Goal: Information Seeking & Learning: Learn about a topic

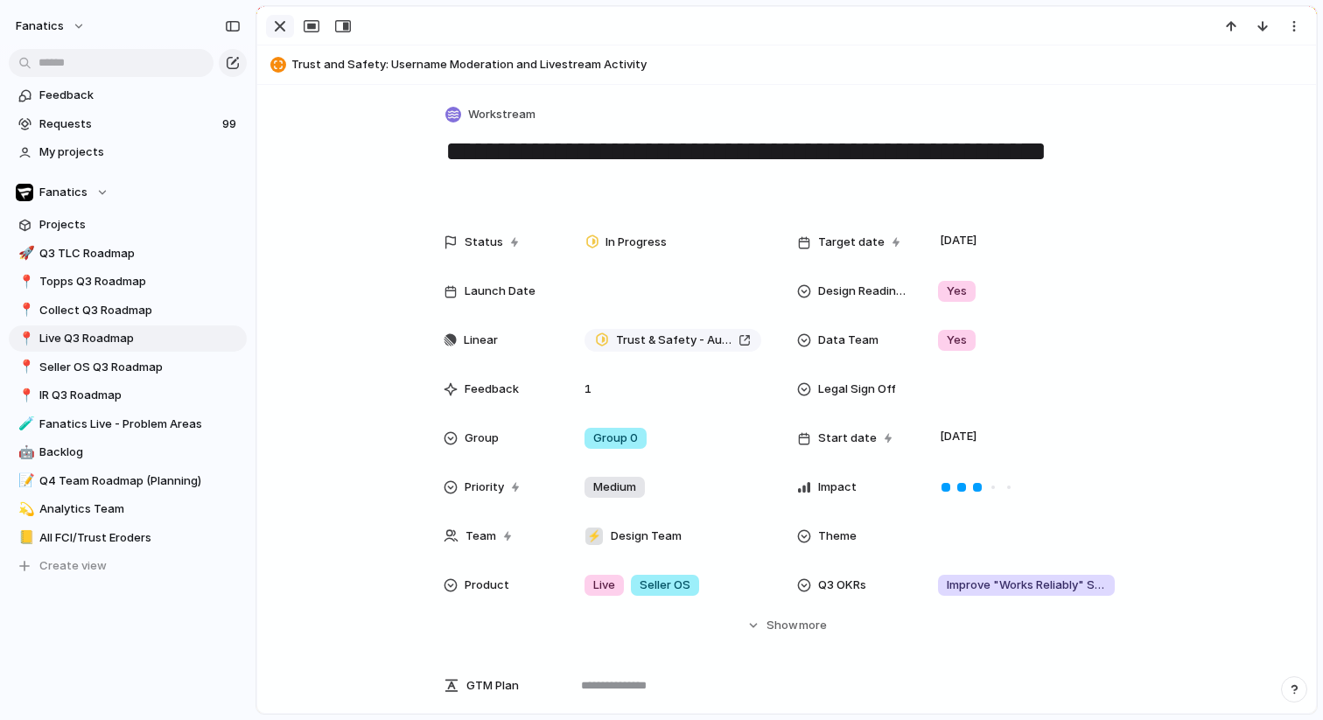
scroll to position [406, 0]
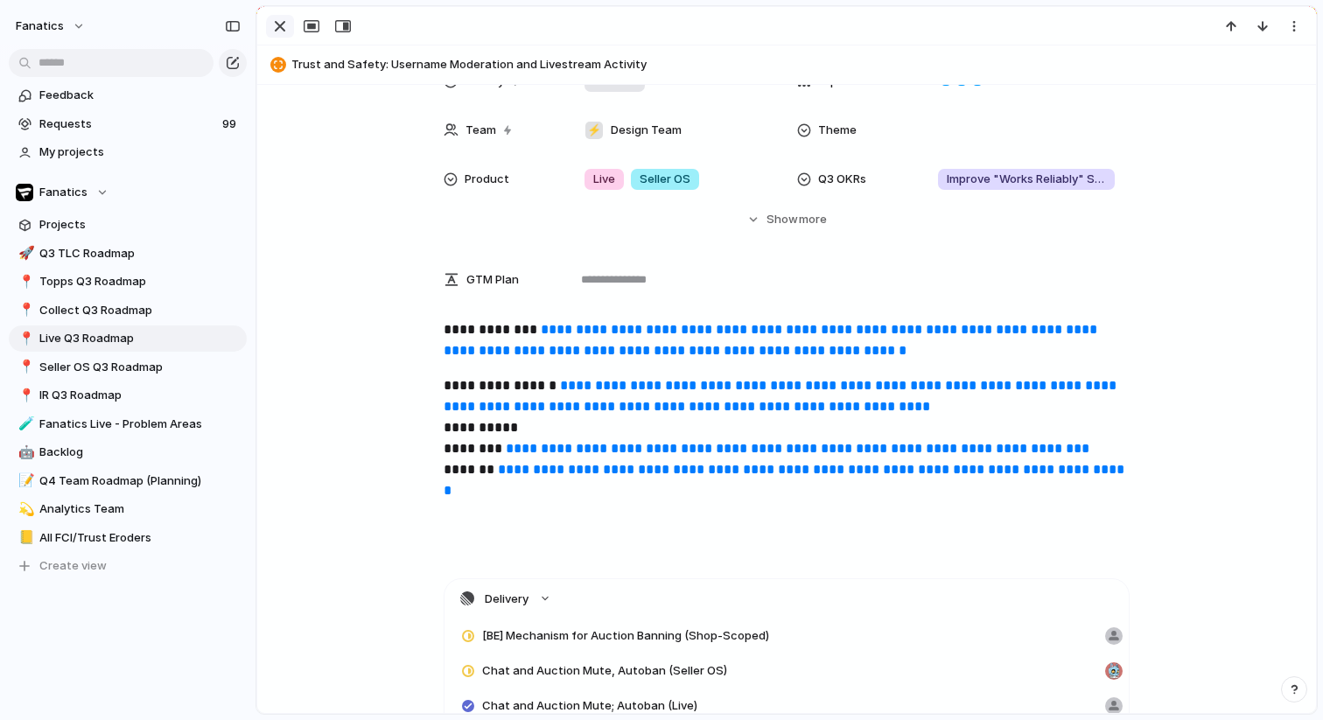
click at [270, 27] on div "button" at bounding box center [280, 26] width 21 height 21
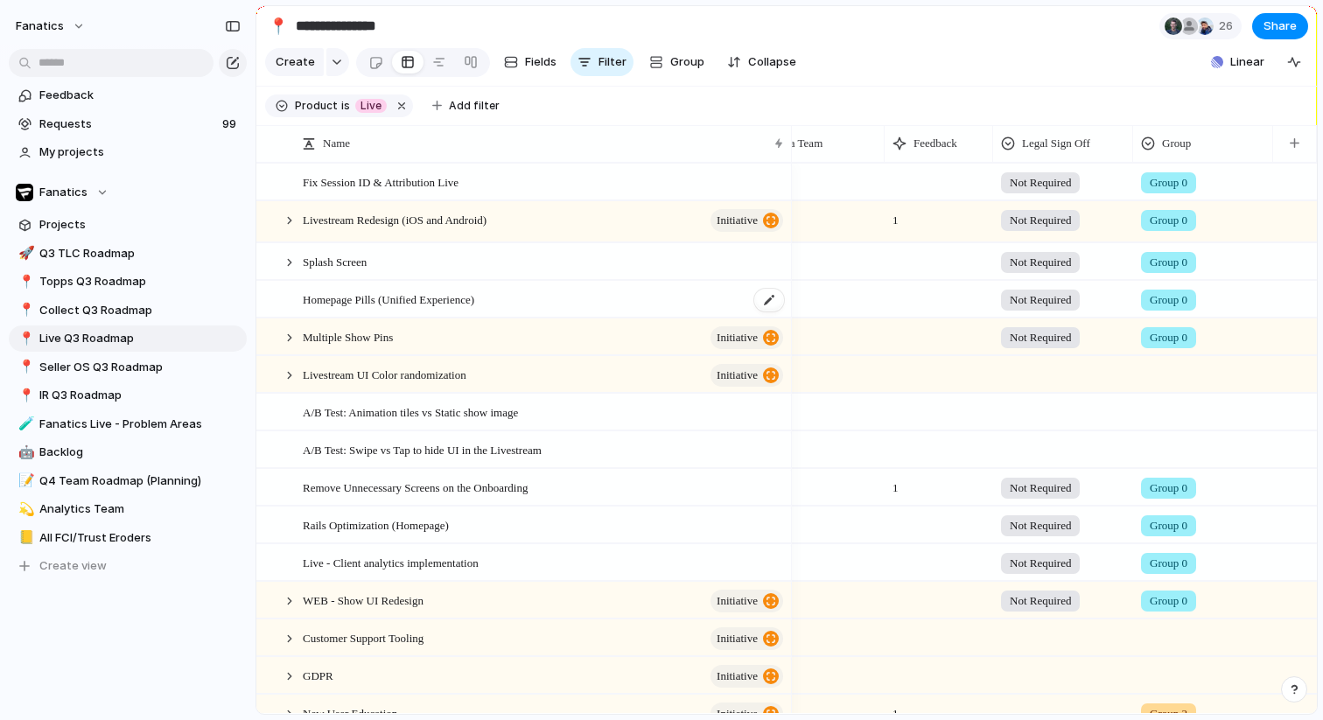
click at [391, 302] on span "Homepage Pills (Unified Experience)" at bounding box center [389, 299] width 172 height 20
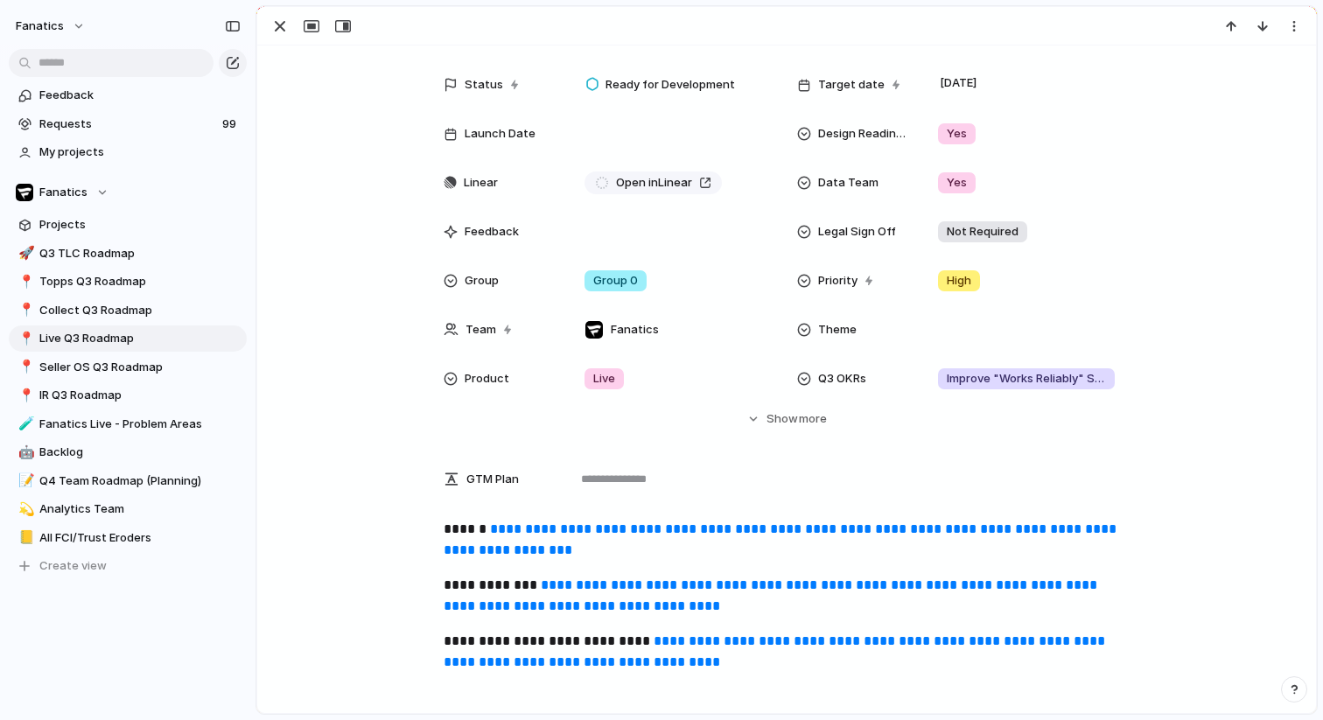
scroll to position [87, 0]
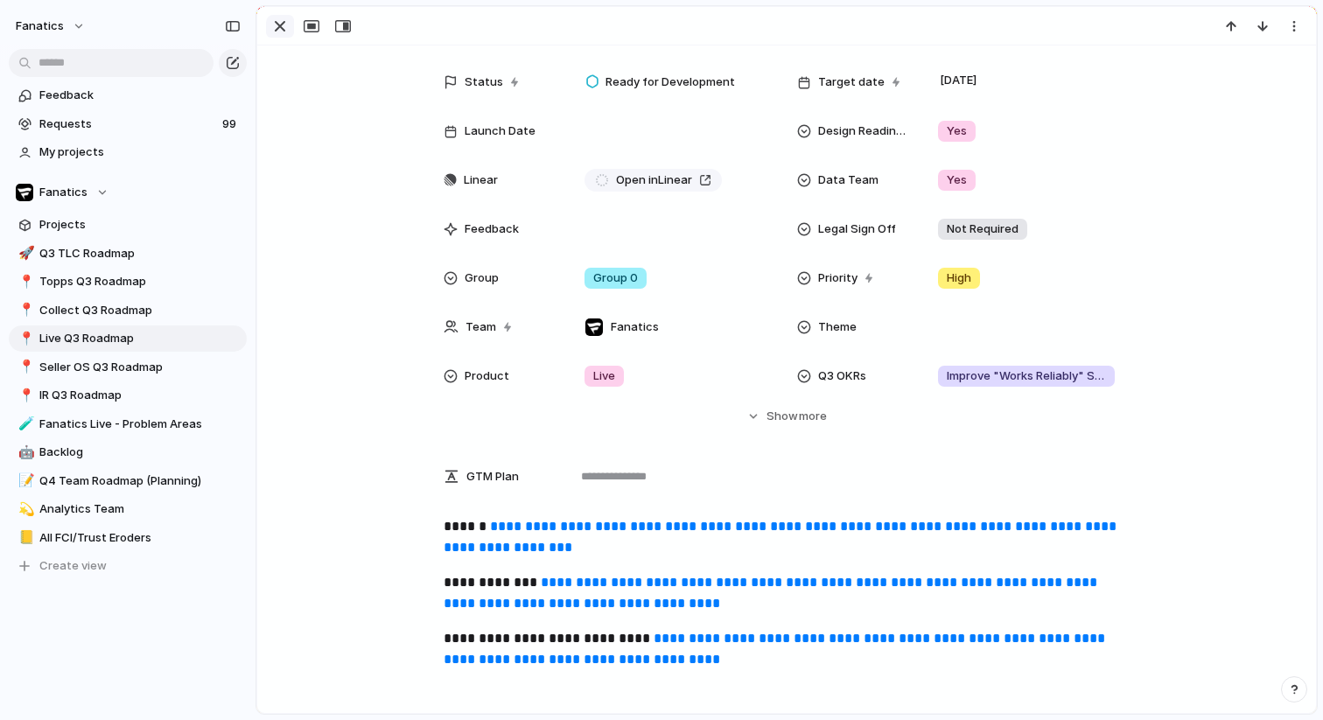
click at [278, 25] on div "button" at bounding box center [280, 26] width 21 height 21
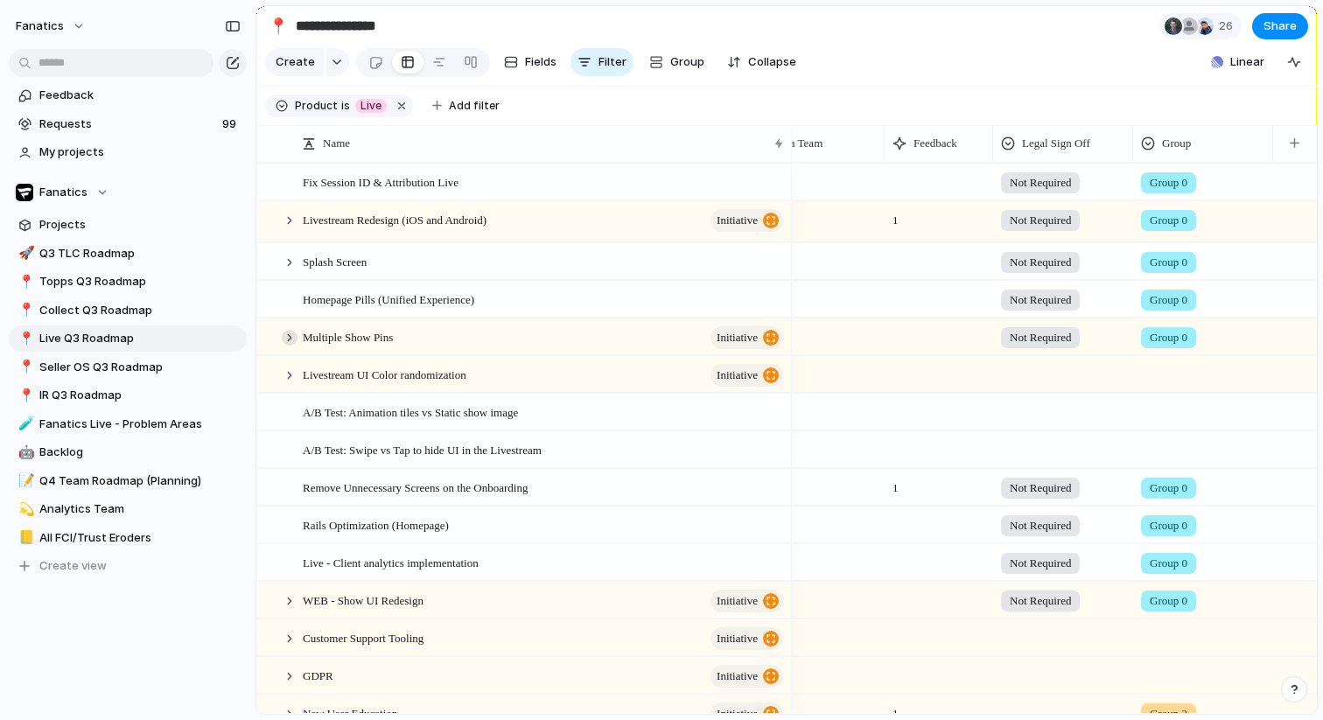
click at [284, 336] on div at bounding box center [290, 338] width 16 height 16
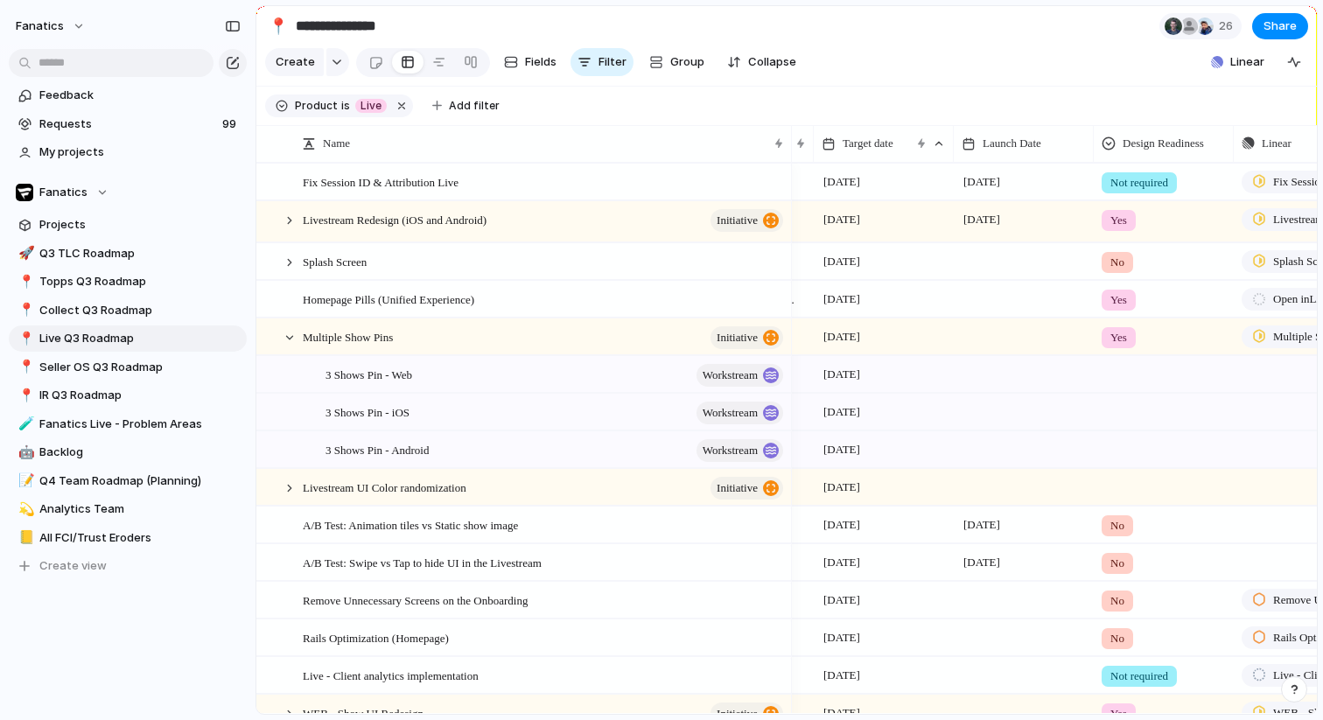
click at [967, 337] on div at bounding box center [1024, 337] width 140 height 36
click at [993, 333] on div at bounding box center [1024, 337] width 140 height 36
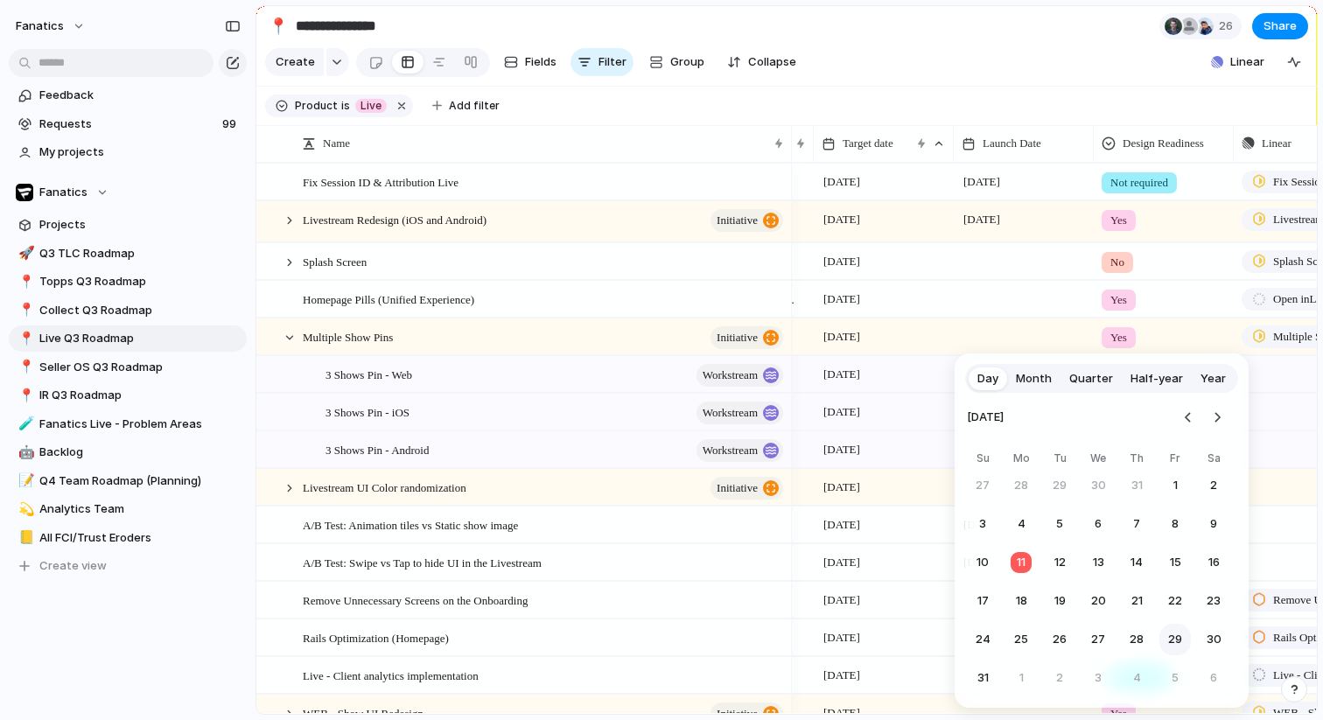
click at [1175, 641] on button "29" at bounding box center [1175, 640] width 32 height 32
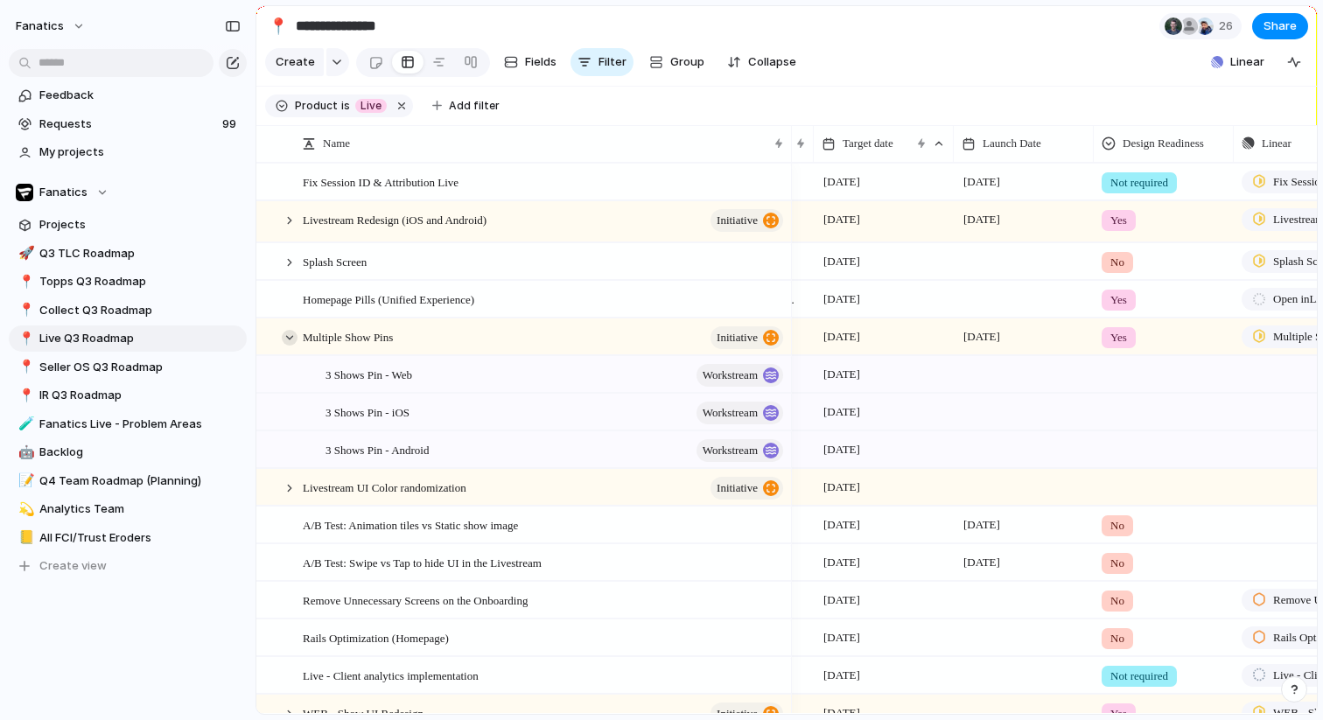
click at [288, 336] on div at bounding box center [290, 338] width 16 height 16
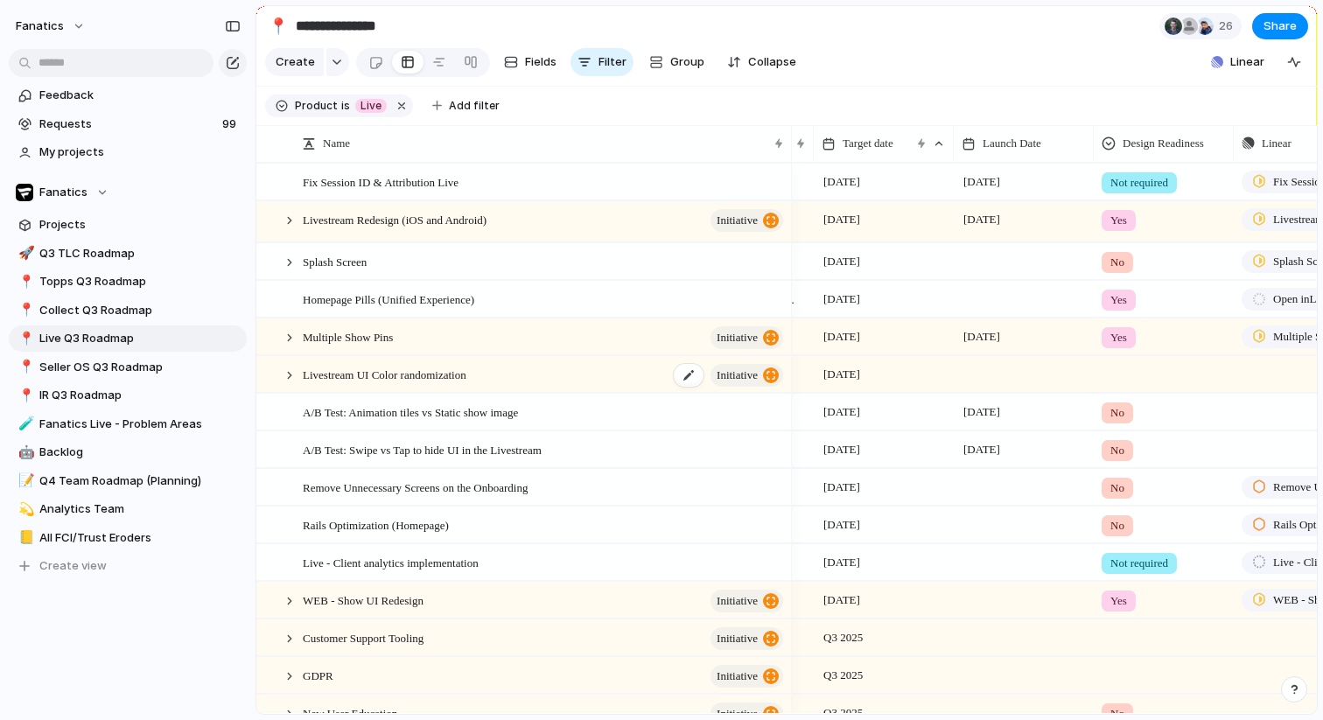
click at [366, 377] on span "Livestream UI Color randomization" at bounding box center [385, 374] width 164 height 20
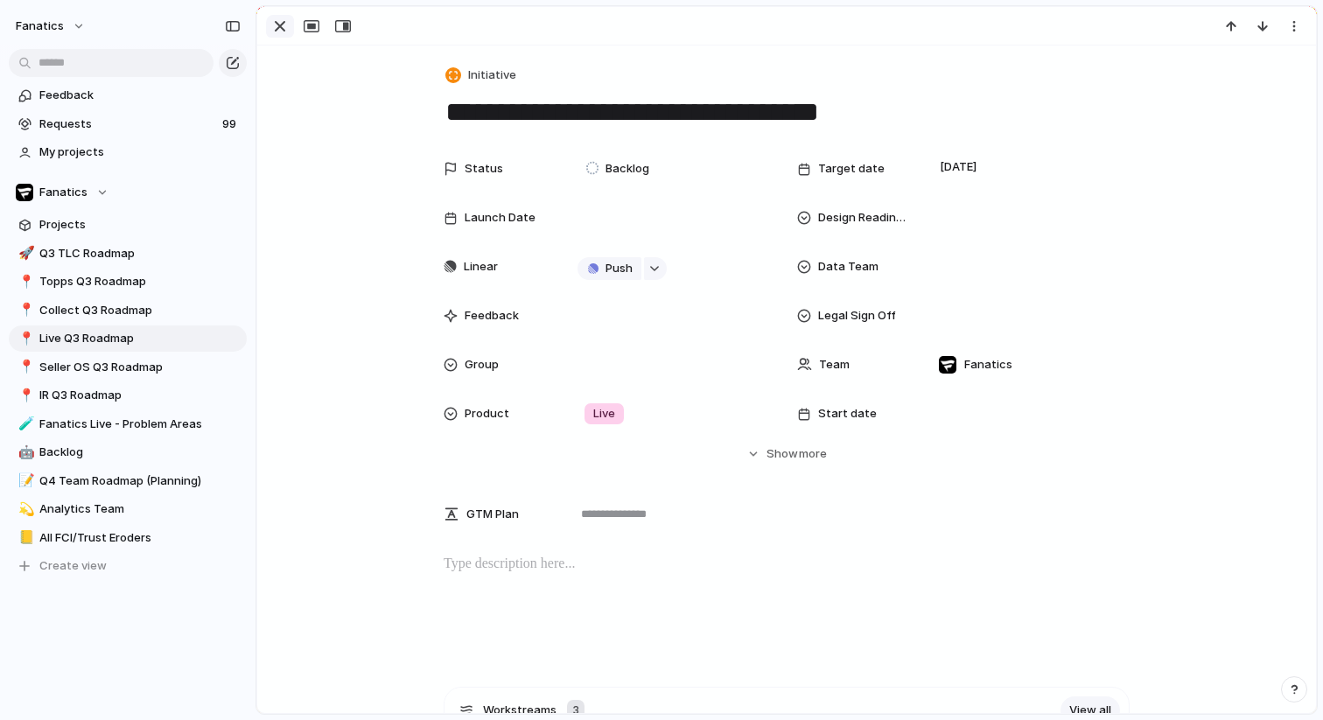
click at [285, 25] on div "button" at bounding box center [280, 26] width 21 height 21
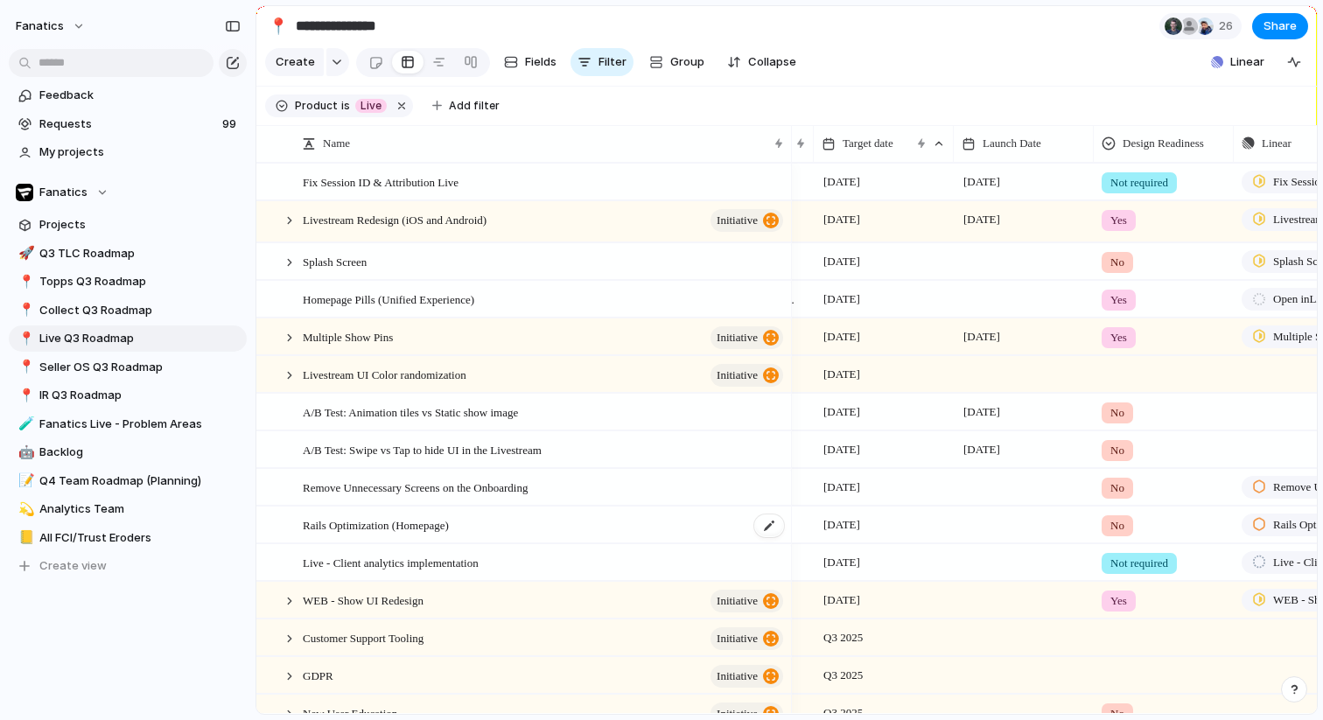
click at [372, 533] on span "Rails Optimization (Homepage)" at bounding box center [376, 525] width 146 height 20
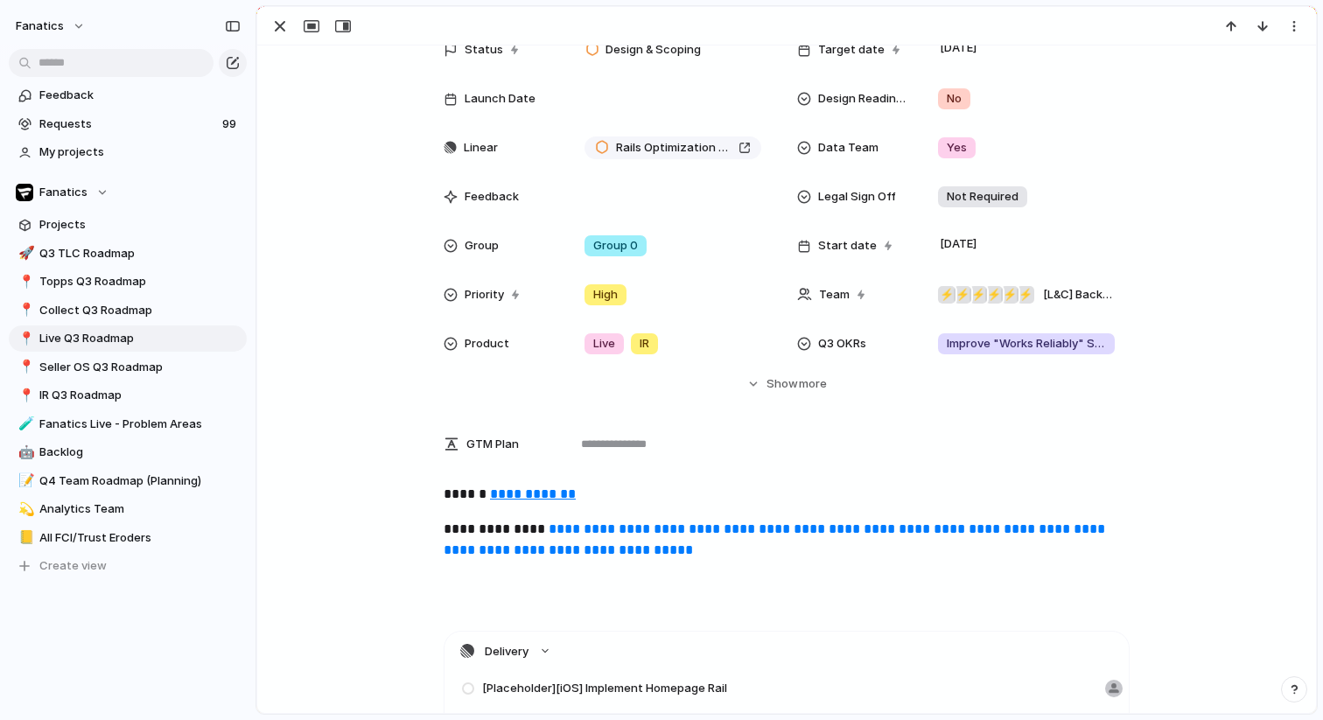
scroll to position [120, 0]
click at [528, 494] on u "**********" at bounding box center [533, 493] width 86 height 13
click at [276, 30] on div "button" at bounding box center [280, 26] width 21 height 21
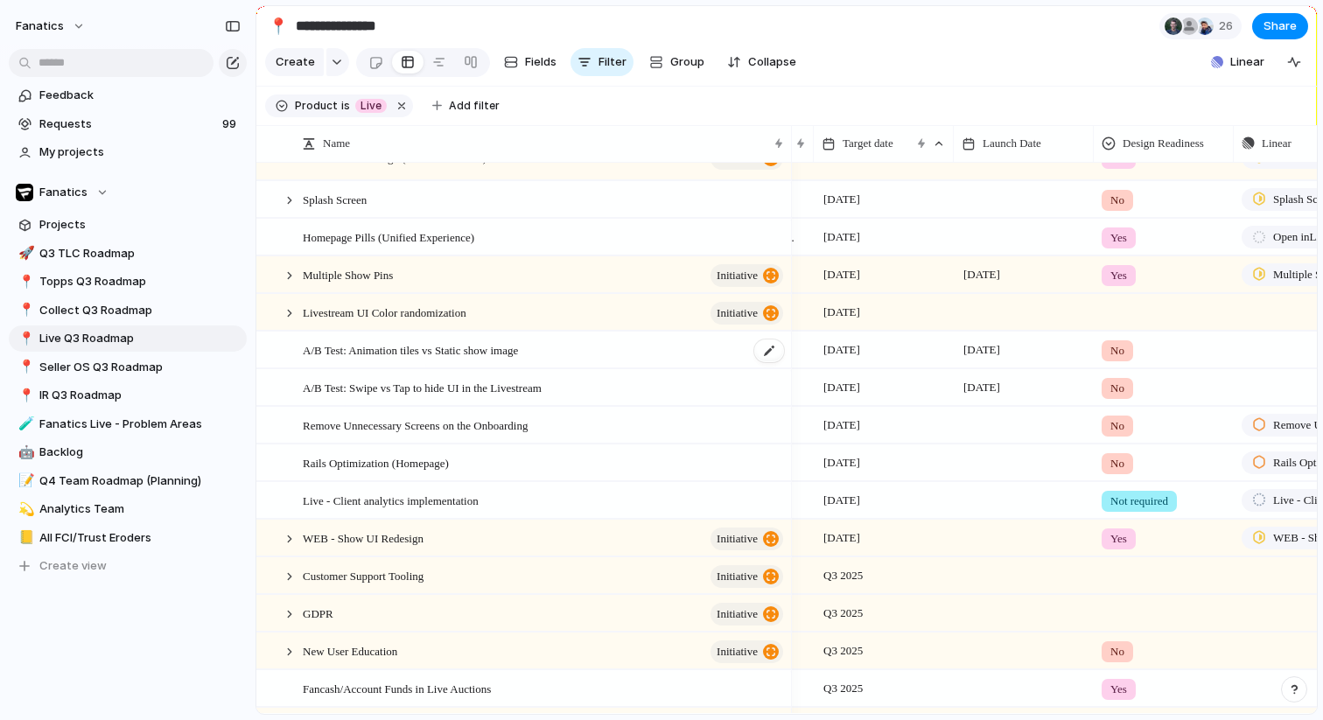
scroll to position [84, 0]
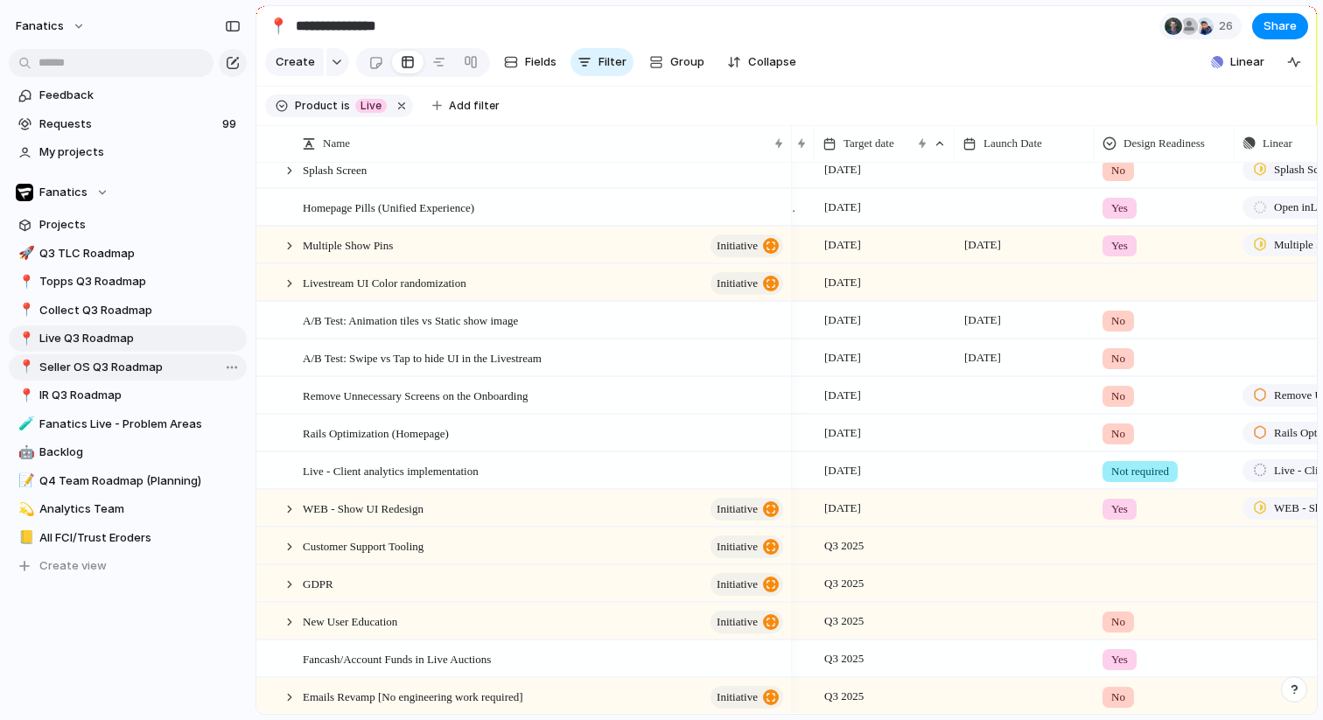
click at [76, 361] on span "Seller OS Q3 Roadmap" at bounding box center [139, 368] width 201 height 18
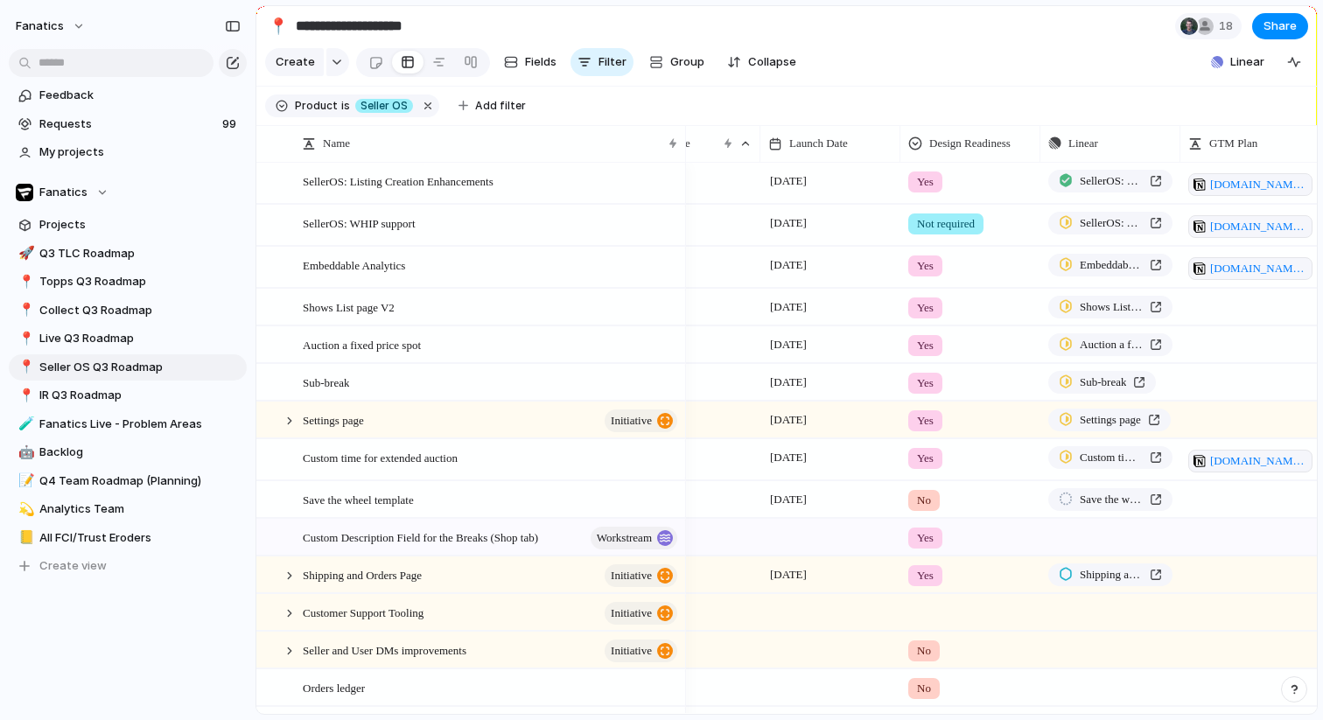
scroll to position [0, 306]
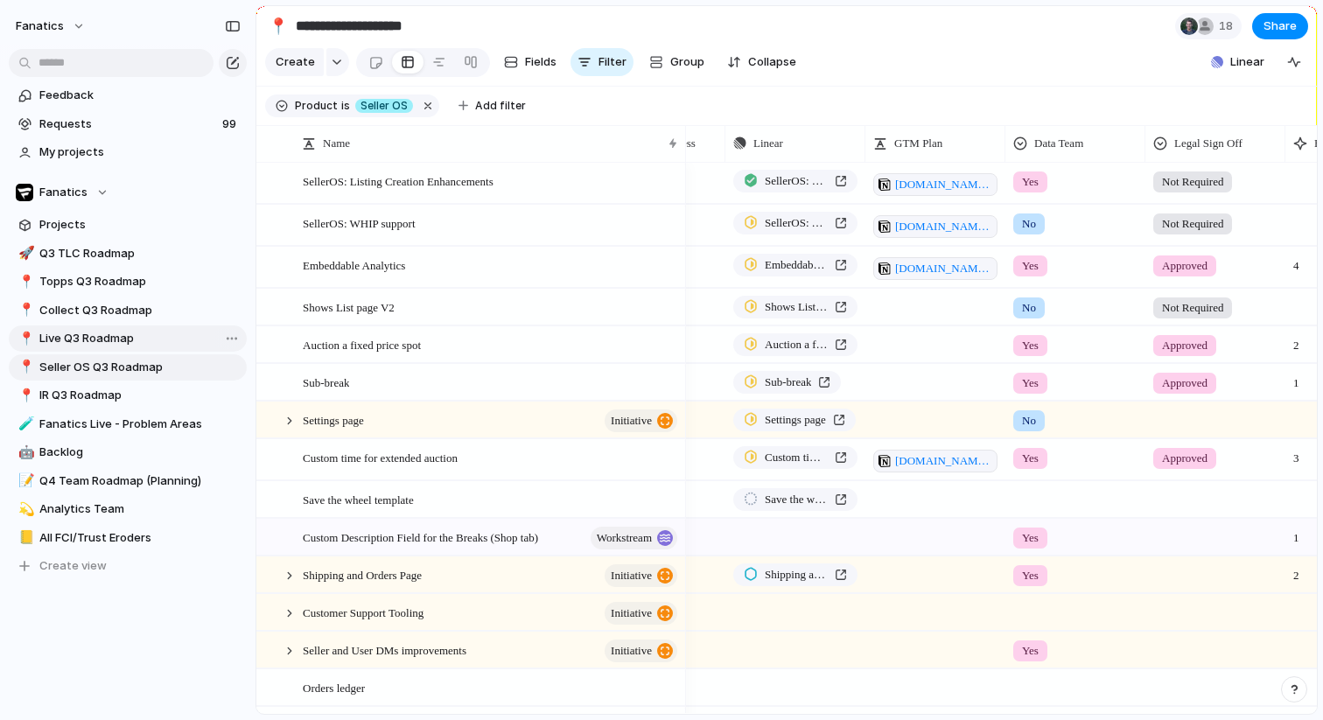
click at [74, 340] on span "Live Q3 Roadmap" at bounding box center [139, 339] width 201 height 18
type input "**********"
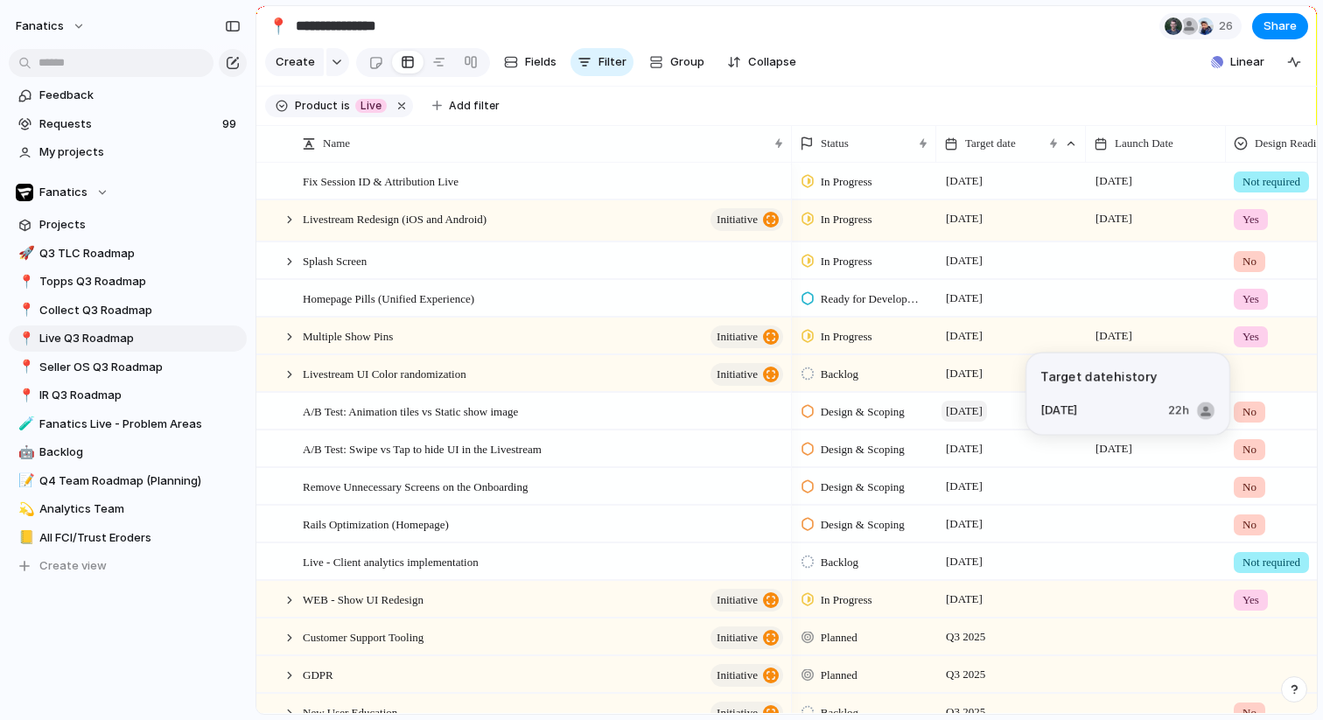
click at [966, 417] on span "[DATE]" at bounding box center [965, 411] width 46 height 21
click at [975, 415] on span "[DATE]" at bounding box center [965, 411] width 46 height 21
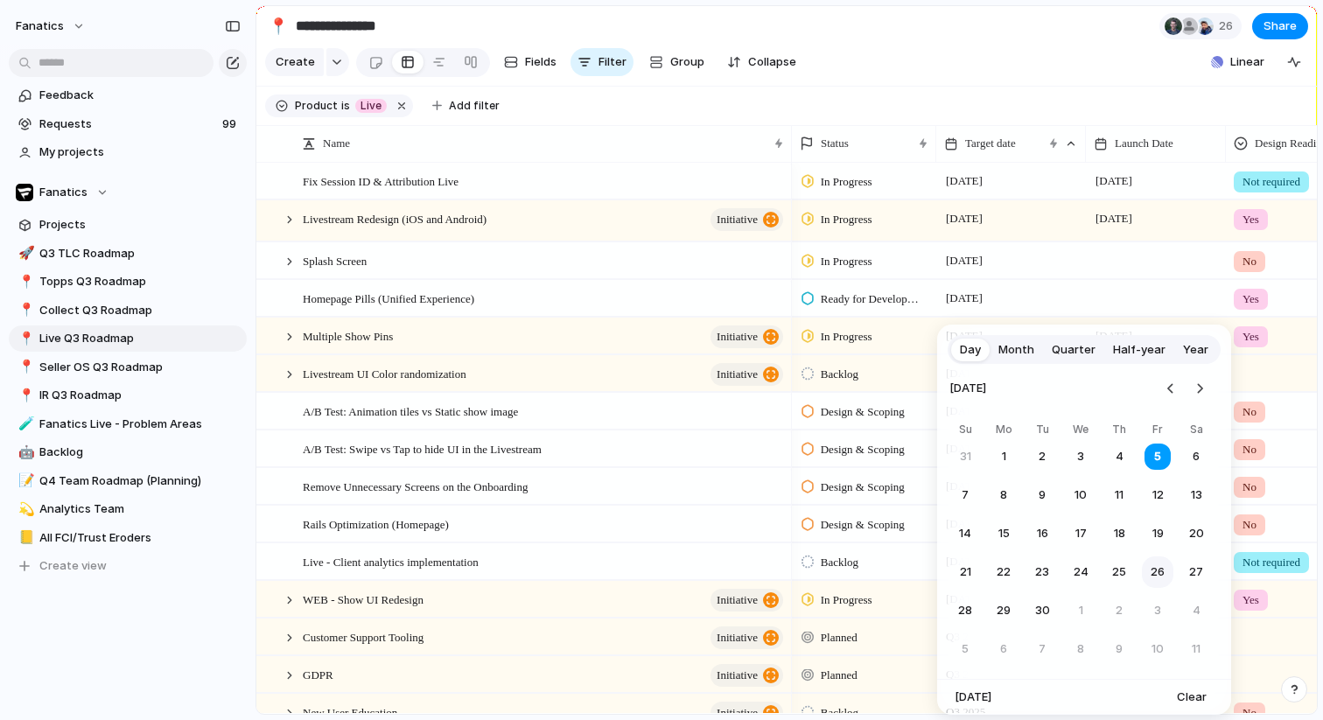
click at [1154, 570] on button "26" at bounding box center [1158, 573] width 32 height 32
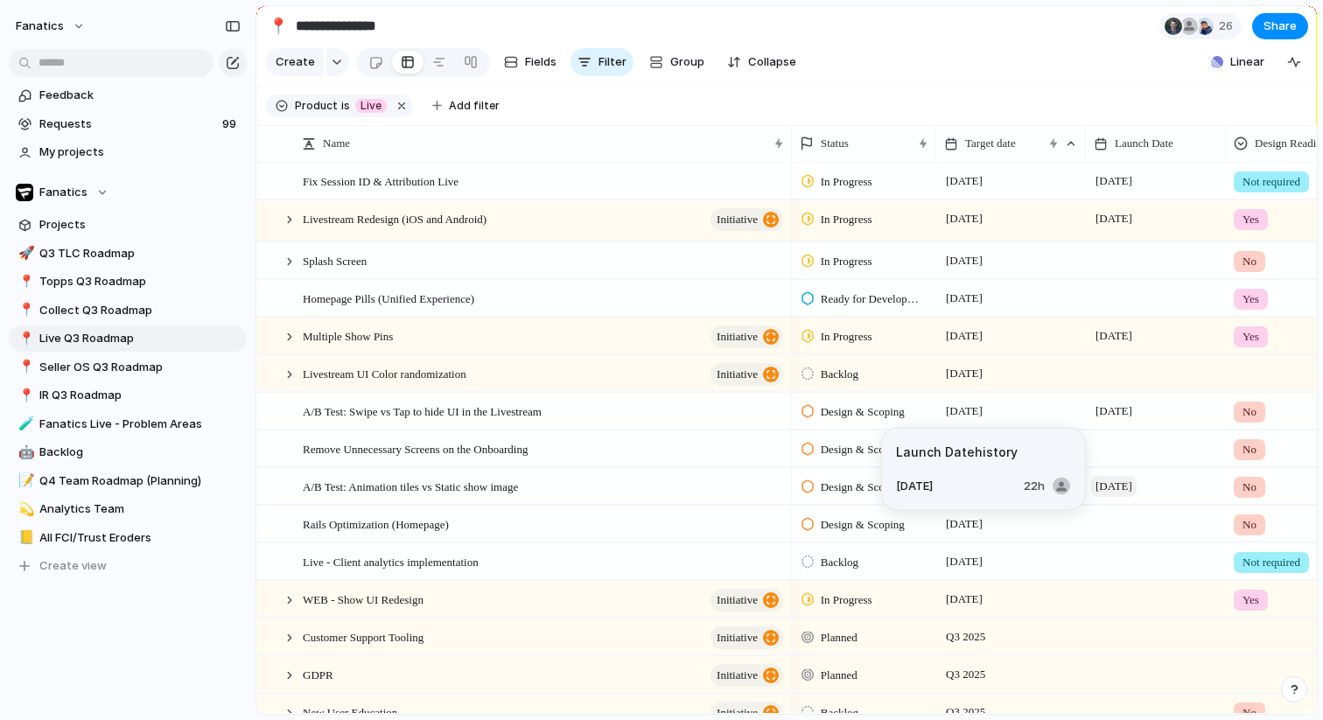
click at [1131, 479] on span "[DATE]" at bounding box center [1114, 486] width 46 height 21
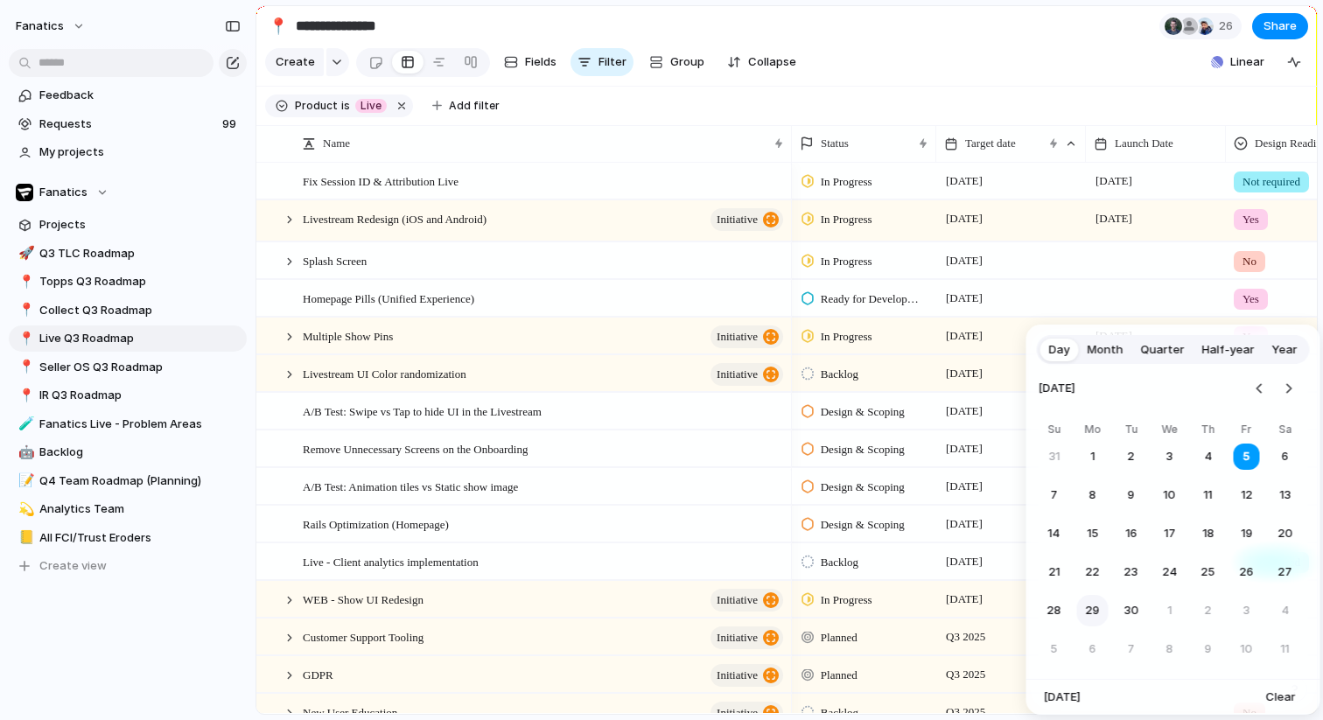
click at [1080, 603] on button "29" at bounding box center [1093, 611] width 32 height 32
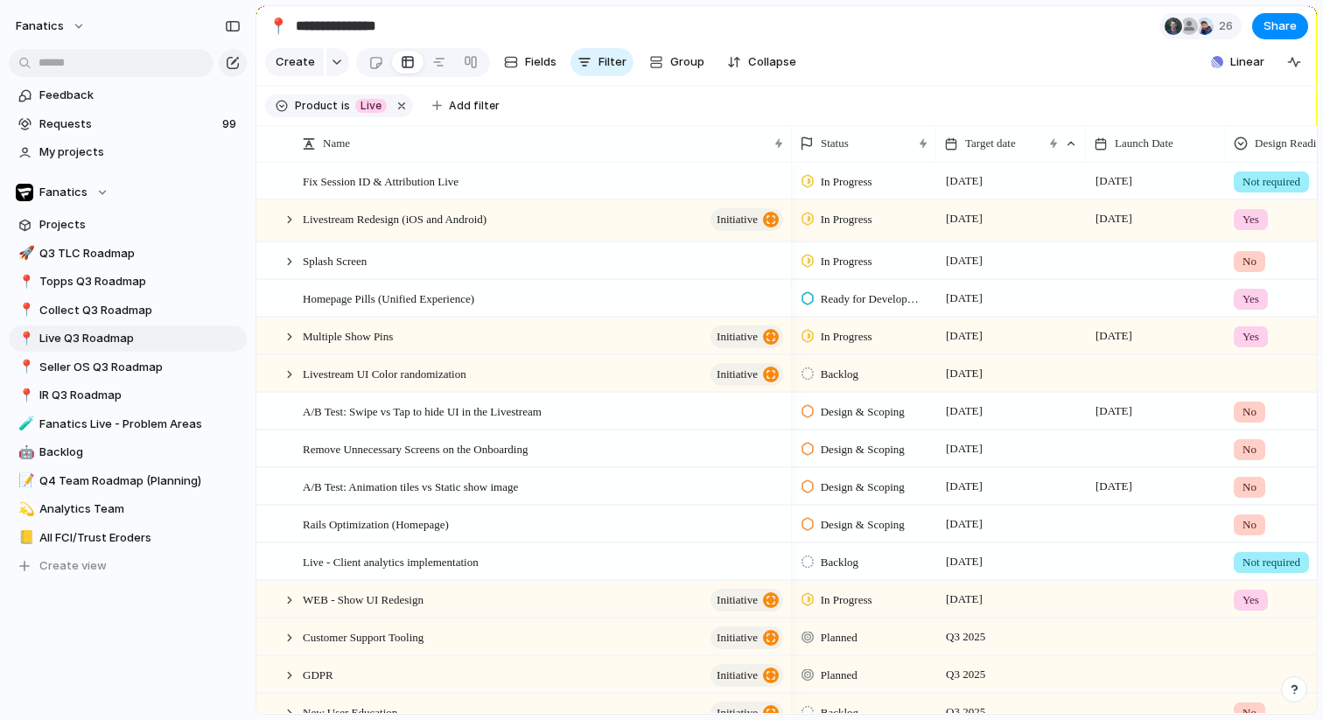
click at [1117, 524] on div at bounding box center [1156, 524] width 140 height 36
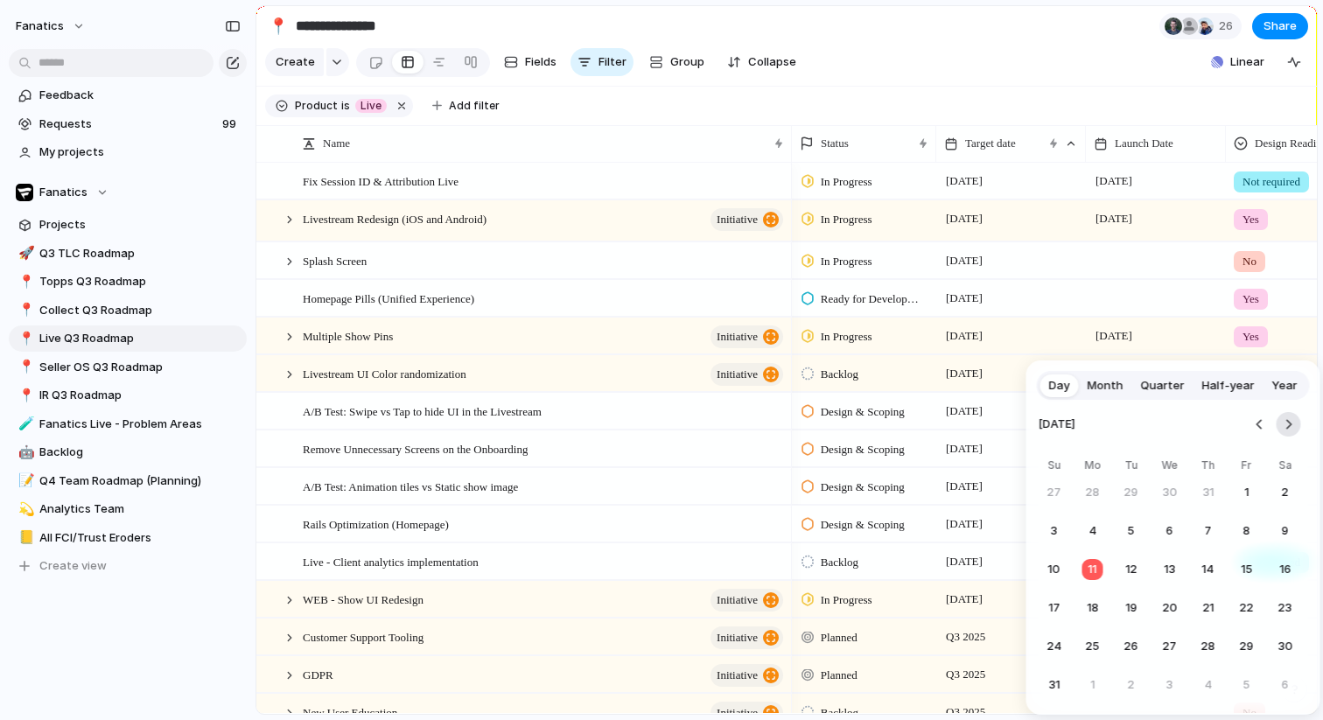
click at [1287, 428] on button "Go to the Next Month" at bounding box center [1289, 424] width 25 height 25
click at [1095, 640] on button "29" at bounding box center [1093, 647] width 32 height 32
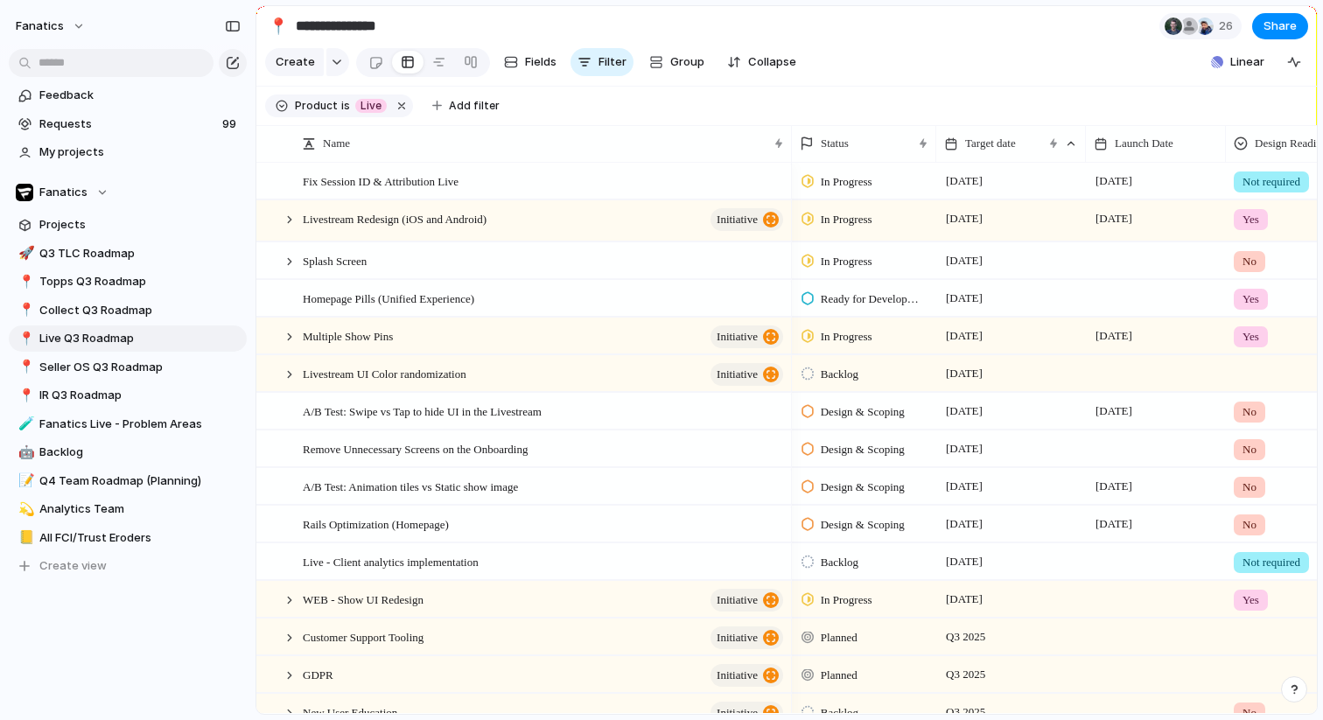
click at [1114, 379] on div at bounding box center [1156, 373] width 140 height 36
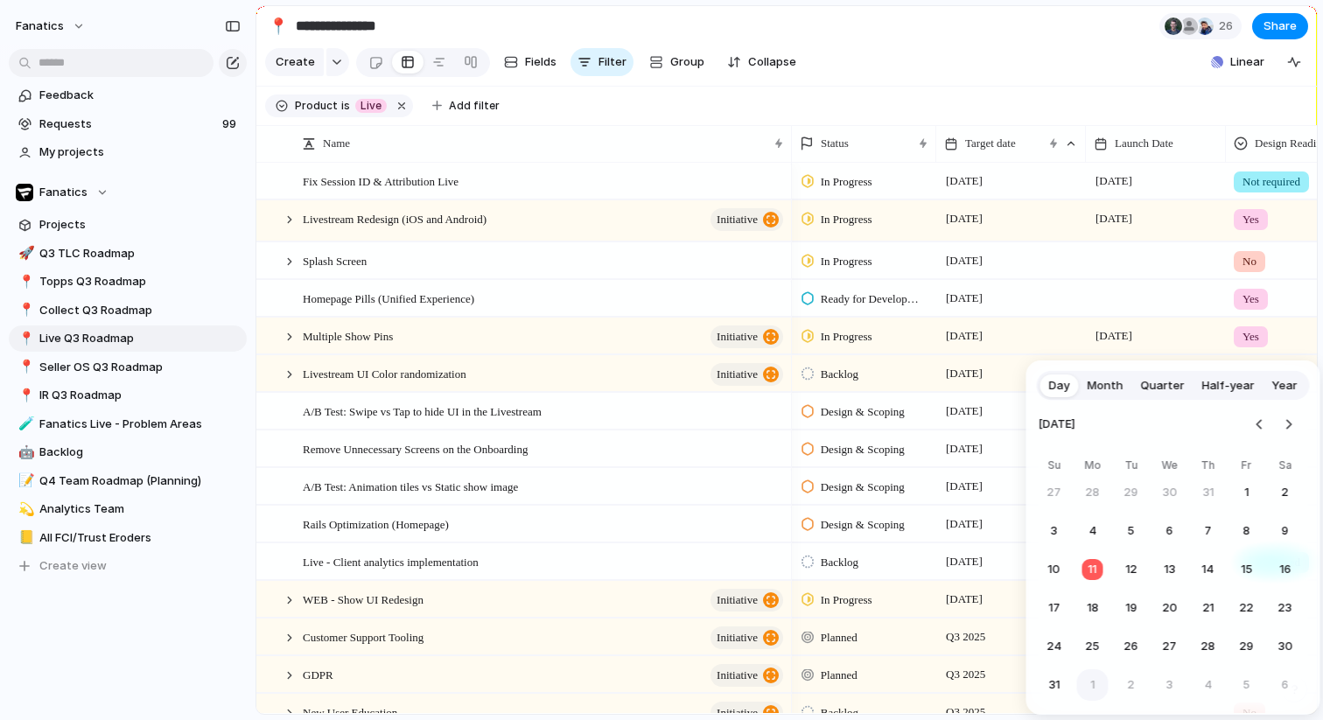
click at [1098, 676] on button "1" at bounding box center [1093, 685] width 32 height 32
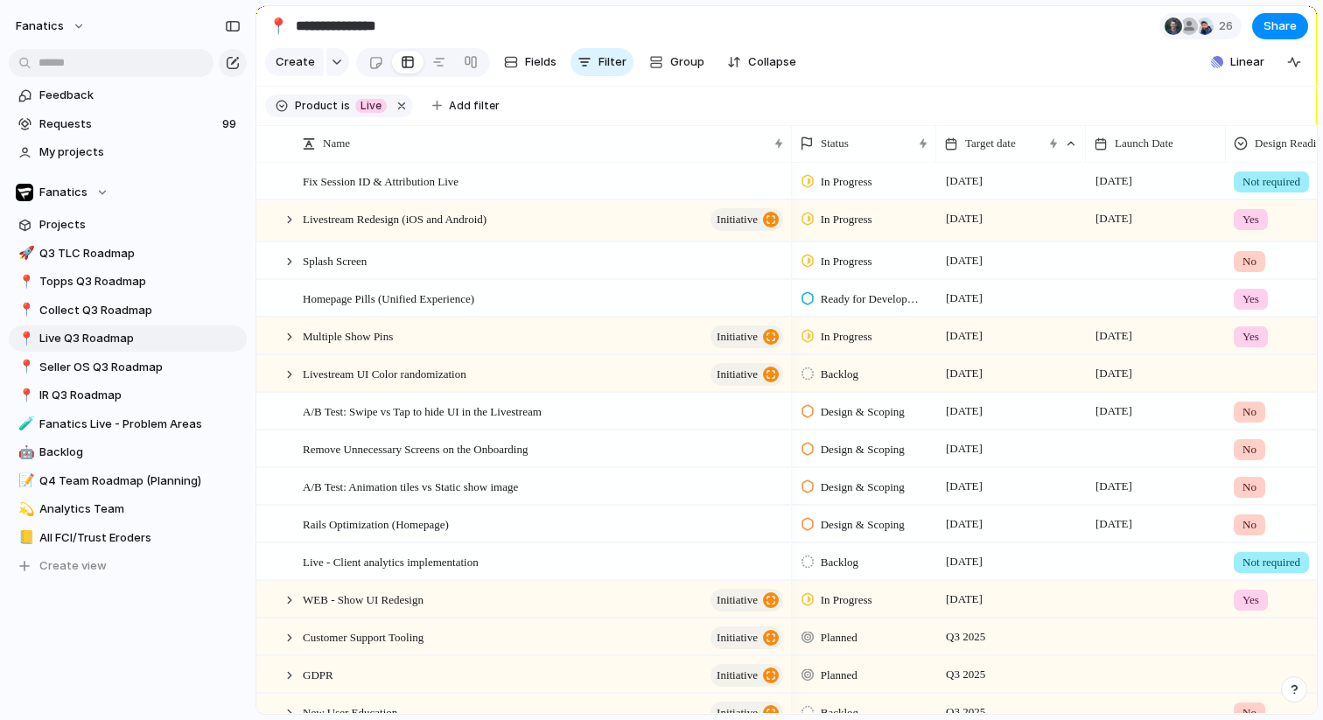
click at [1096, 301] on div at bounding box center [1156, 298] width 140 height 36
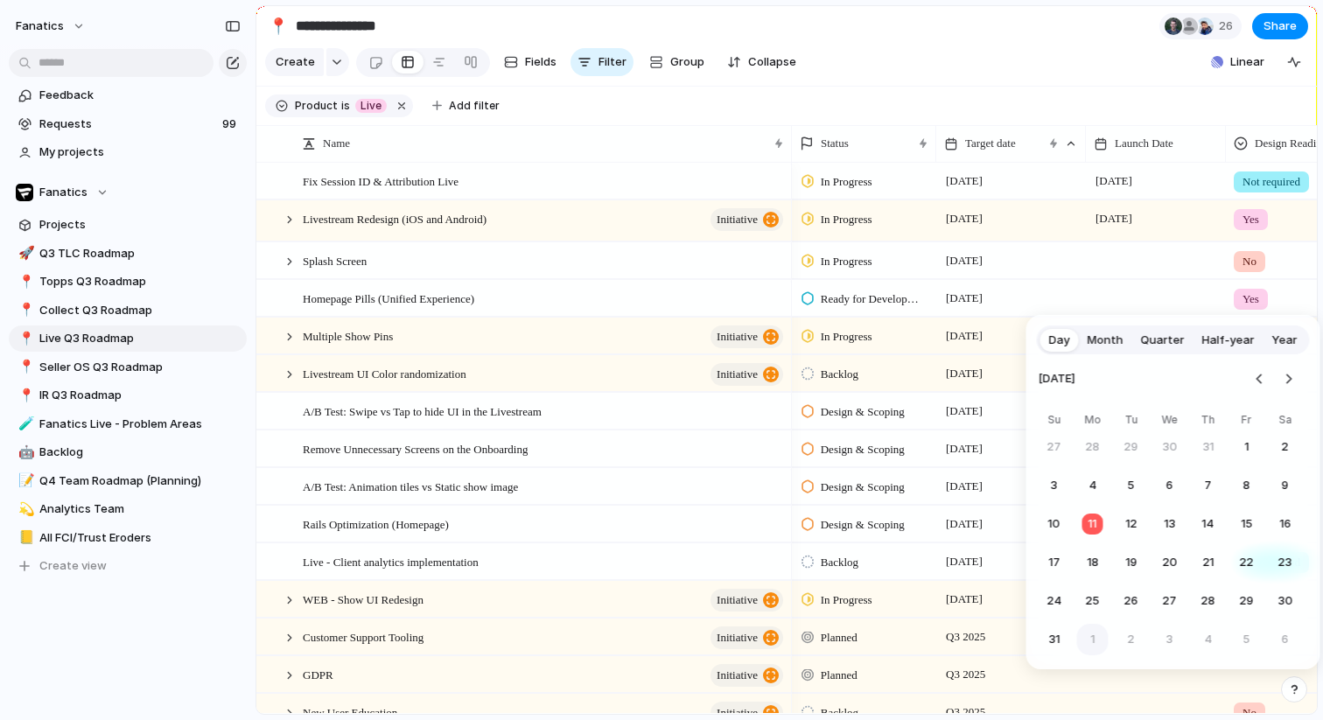
click at [1086, 636] on button "1" at bounding box center [1093, 640] width 32 height 32
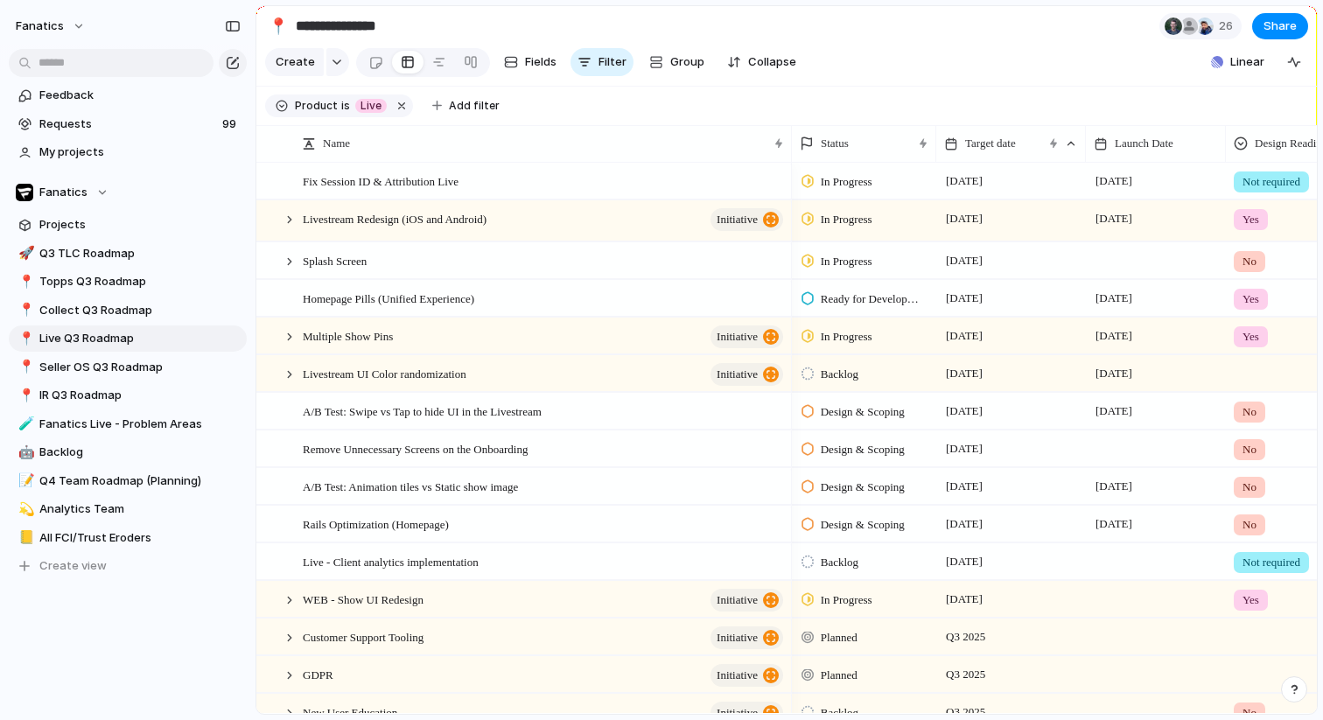
click at [1110, 258] on div at bounding box center [1156, 260] width 140 height 36
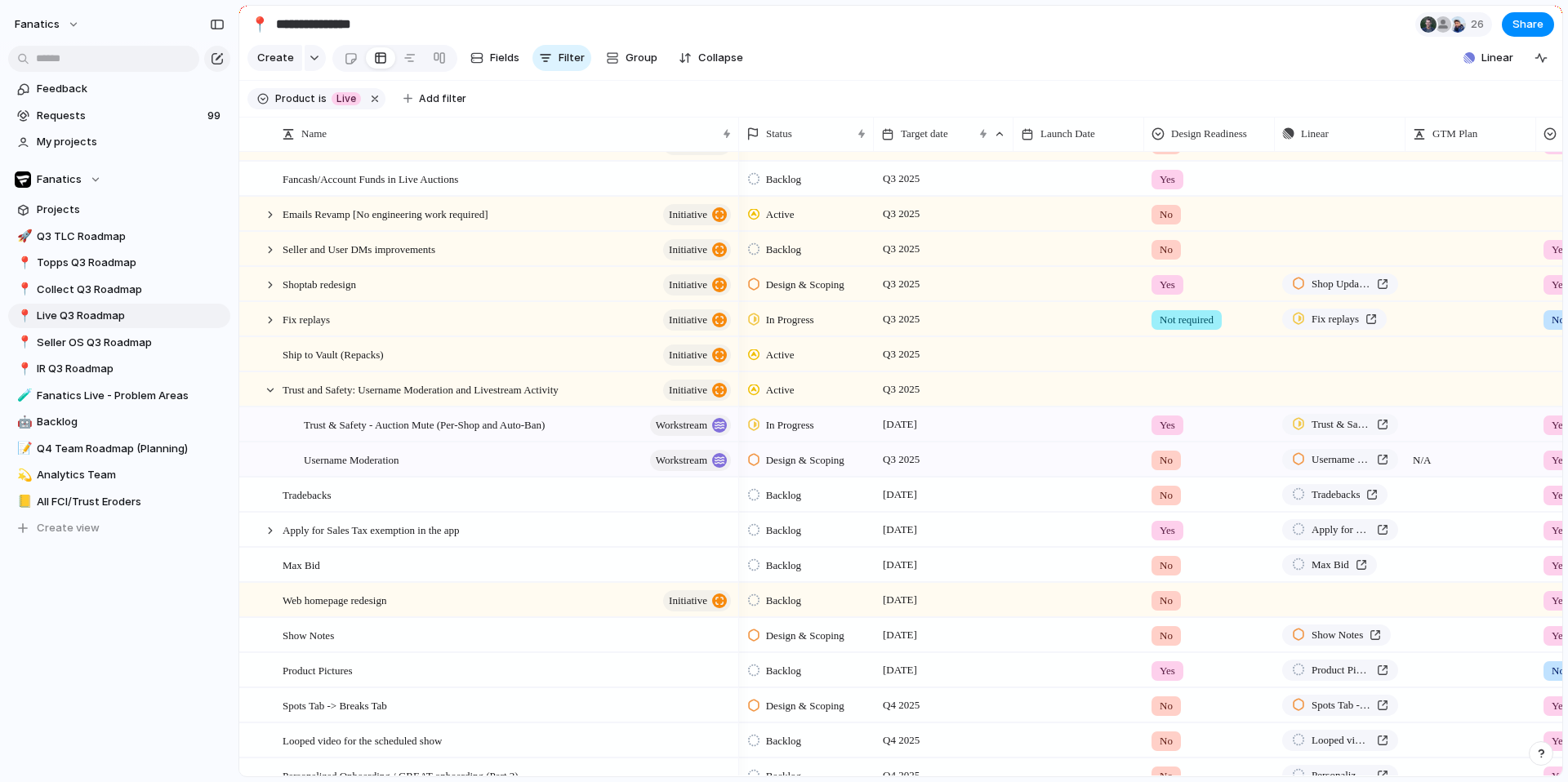
scroll to position [663, 0]
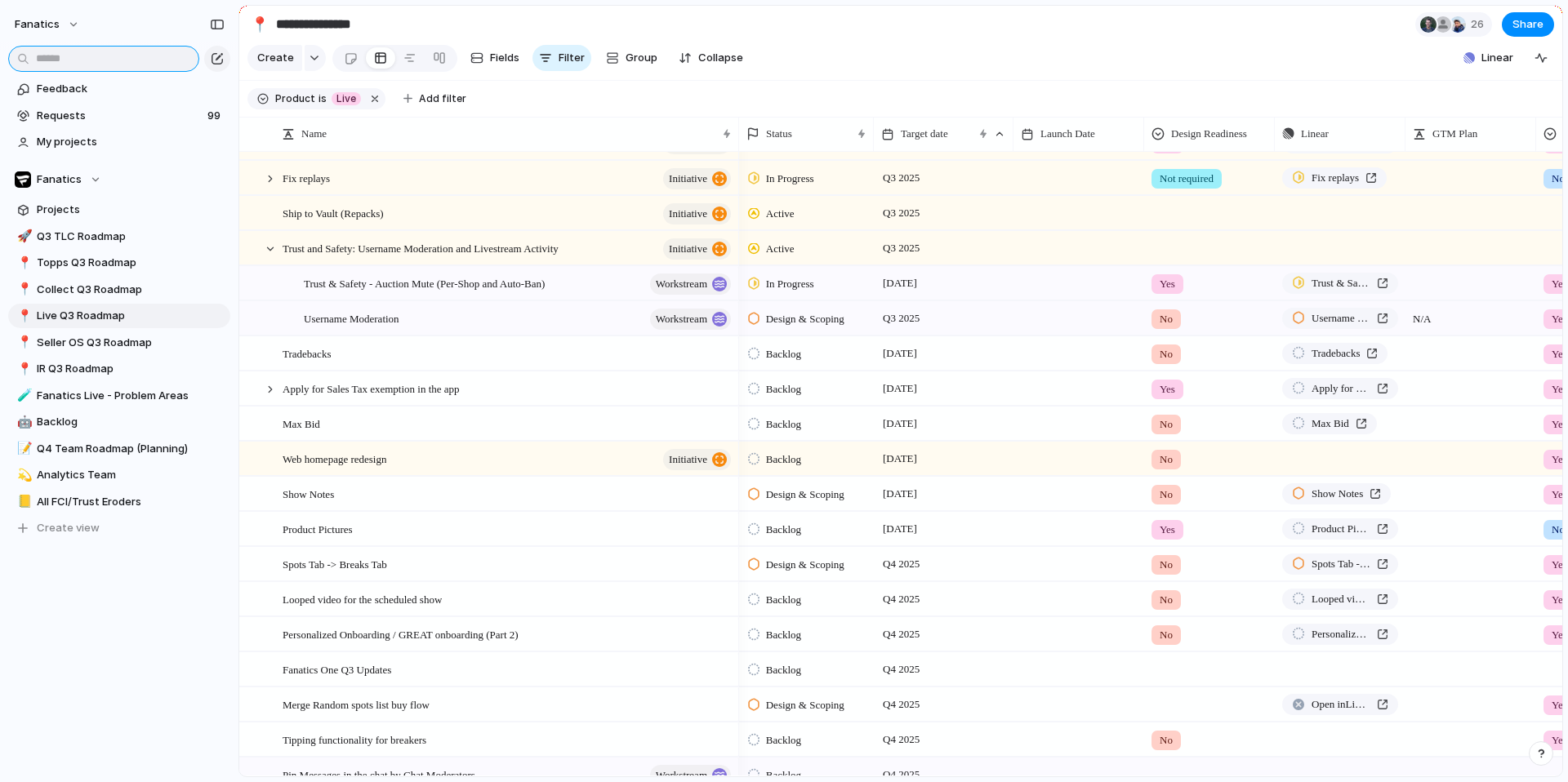
click at [133, 64] on input "text" at bounding box center [104, 59] width 191 height 26
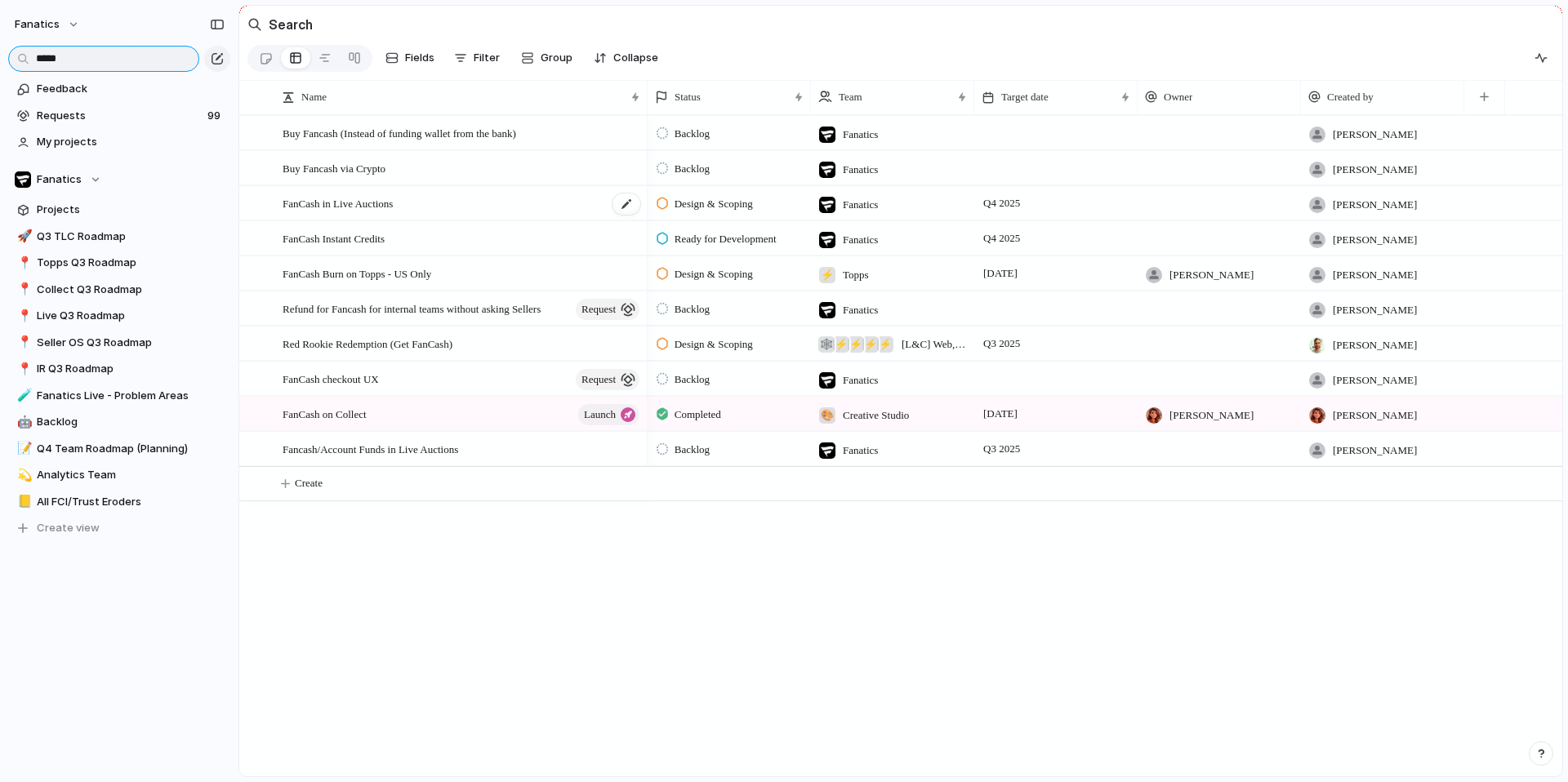
type input "*****"
click at [393, 200] on span "FanCash in Live Auctions" at bounding box center [338, 202] width 110 height 19
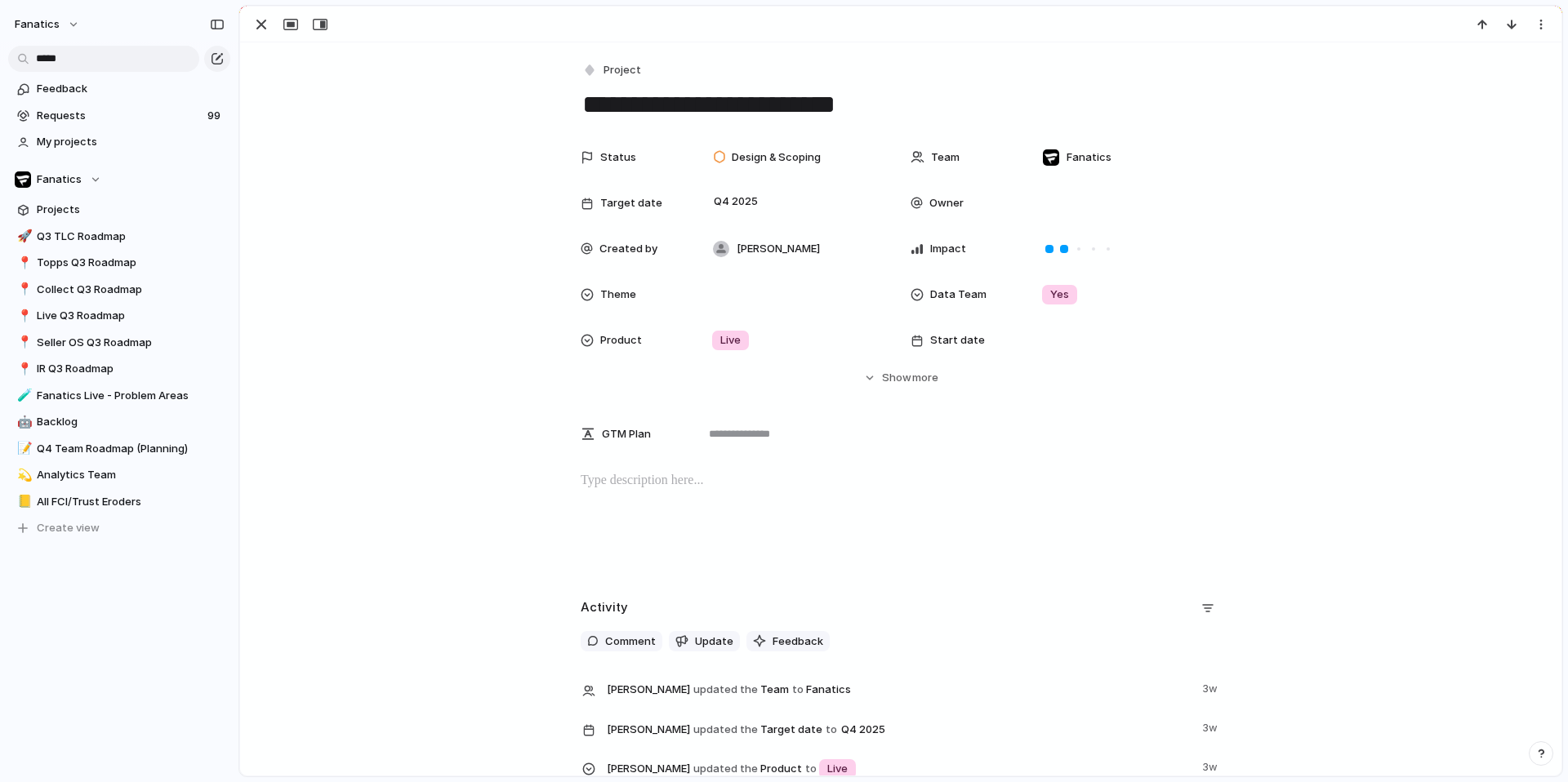
click at [685, 97] on textarea "**********" at bounding box center [901, 105] width 640 height 35
type textarea "**********"
click at [731, 196] on span "Q4 2025" at bounding box center [735, 202] width 52 height 20
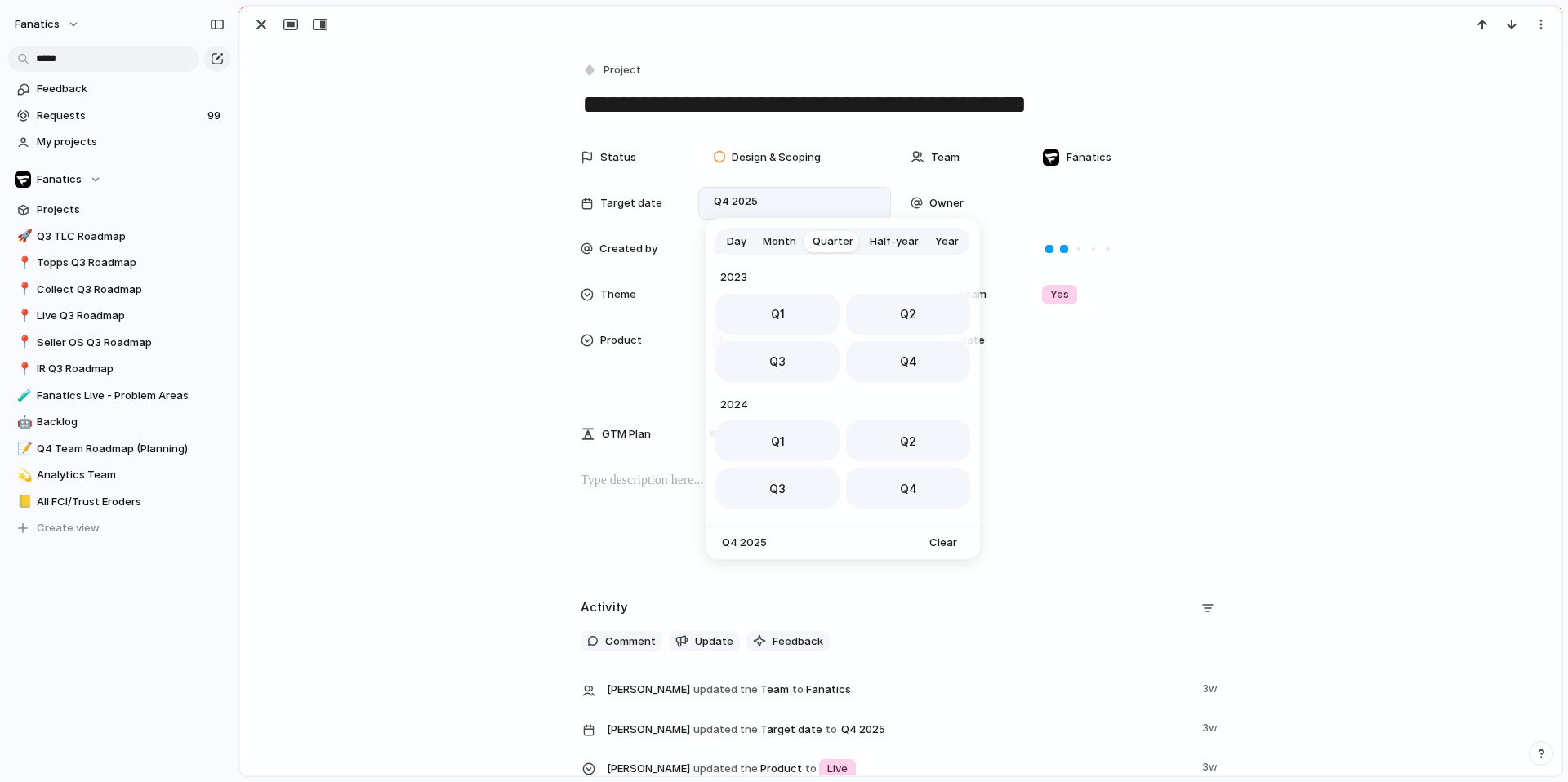
scroll to position [258, 0]
click at [804, 363] on button "Q3" at bounding box center [777, 357] width 124 height 41
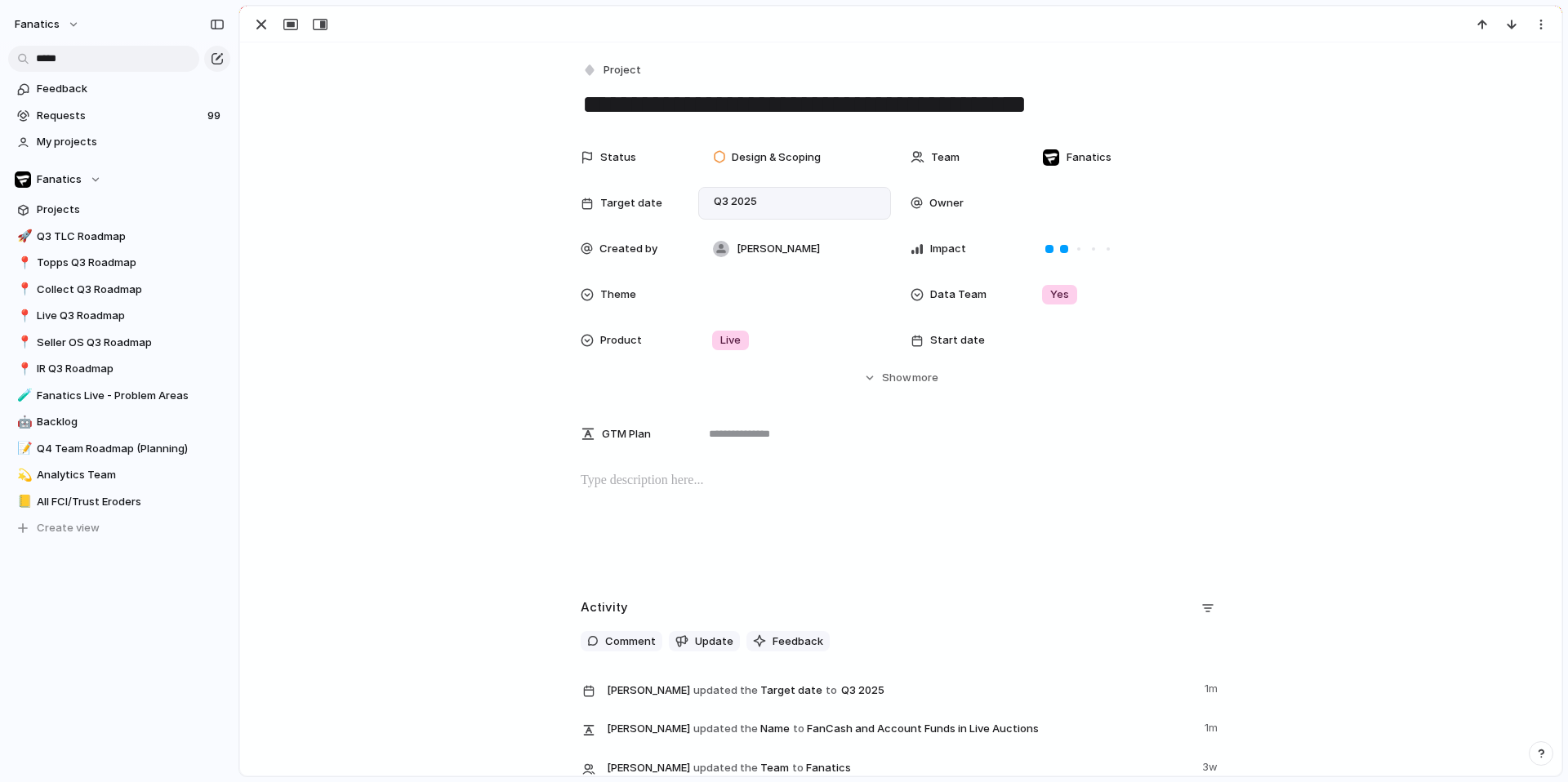
click at [649, 474] on p at bounding box center [901, 481] width 640 height 20
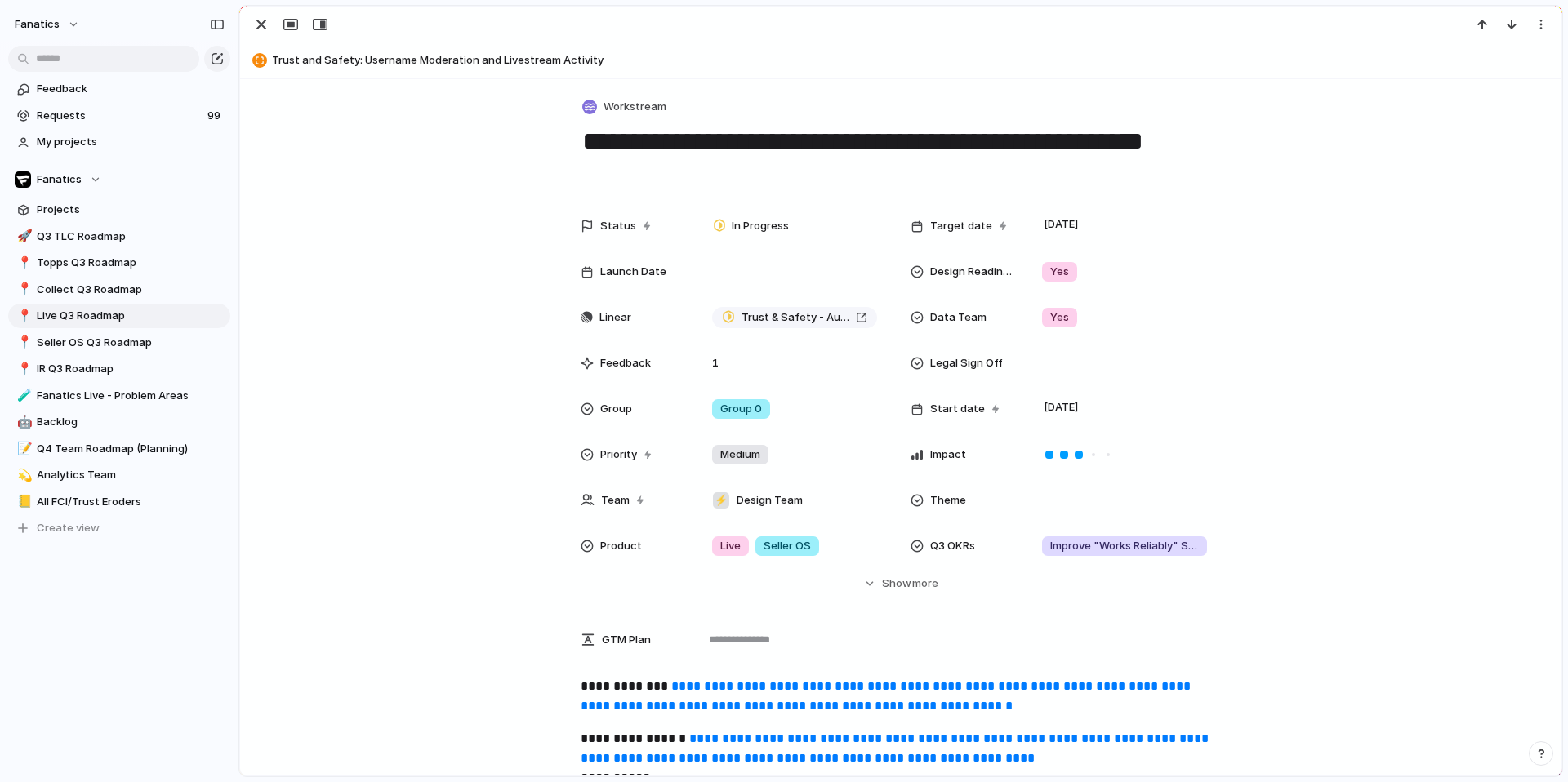
scroll to position [0, 3]
